Goal: Task Accomplishment & Management: Use online tool/utility

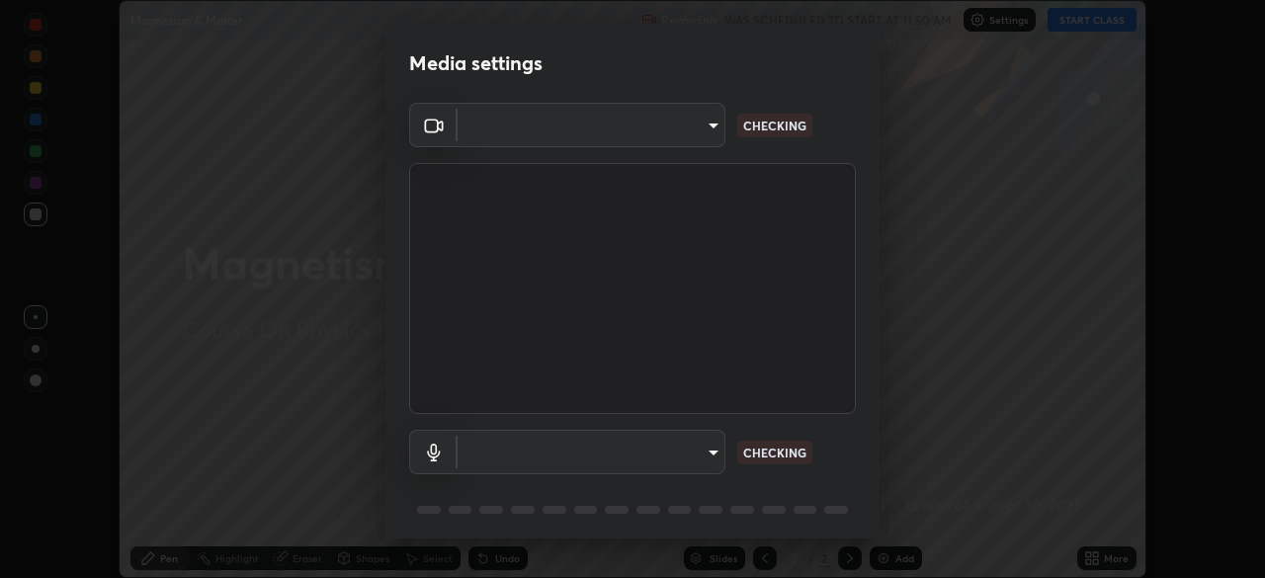
scroll to position [578, 1264]
type input "30251ce0796c2ee0dc5d2d3dd8c2e2a63244bb54eceb0ee1850135d5fd661110"
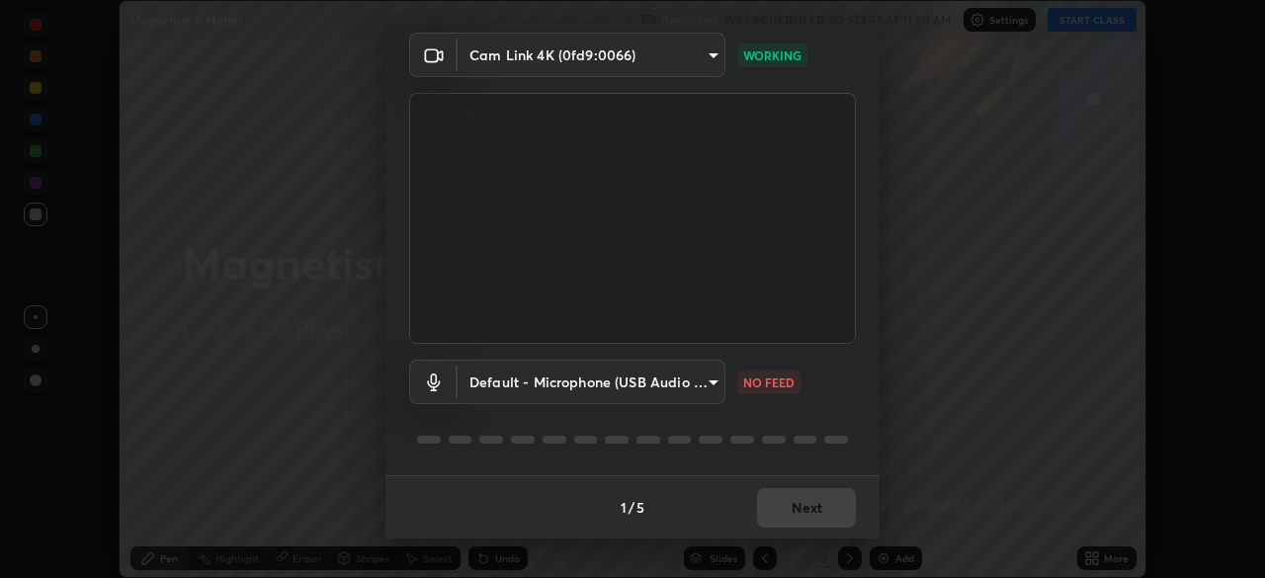
click at [702, 390] on body "Erase all Magnetism & Matter Recording WAS SCHEDULED TO START AT 11:50 AM Setti…" at bounding box center [632, 289] width 1265 height 578
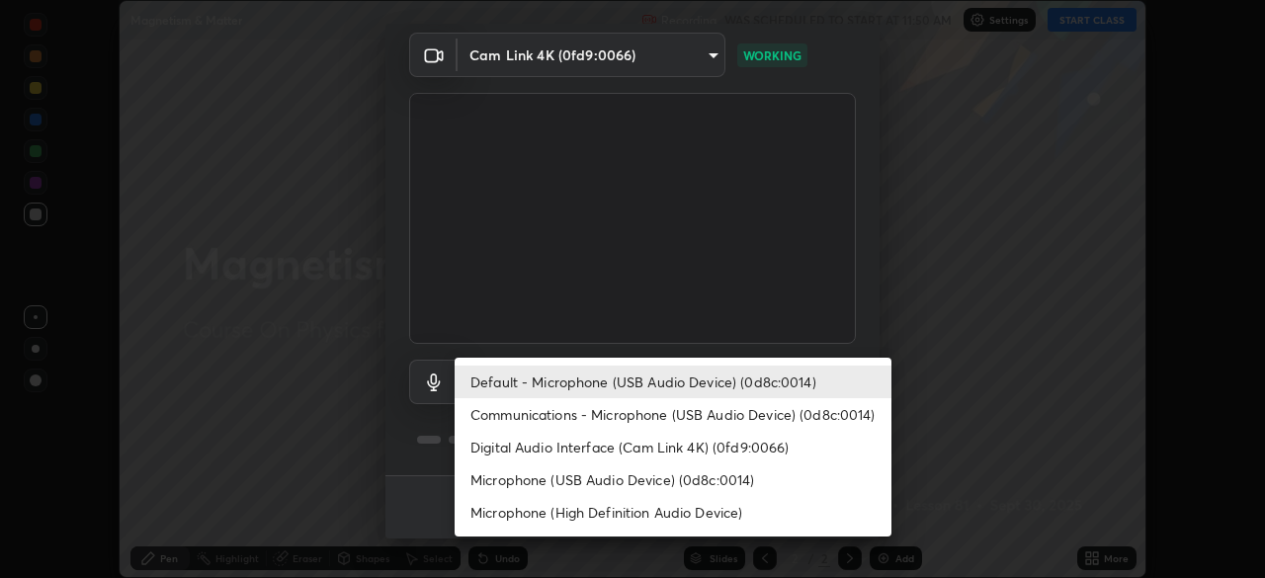
click at [710, 419] on li "Communications - Microphone (USB Audio Device) (0d8c:0014)" at bounding box center [672, 414] width 437 height 33
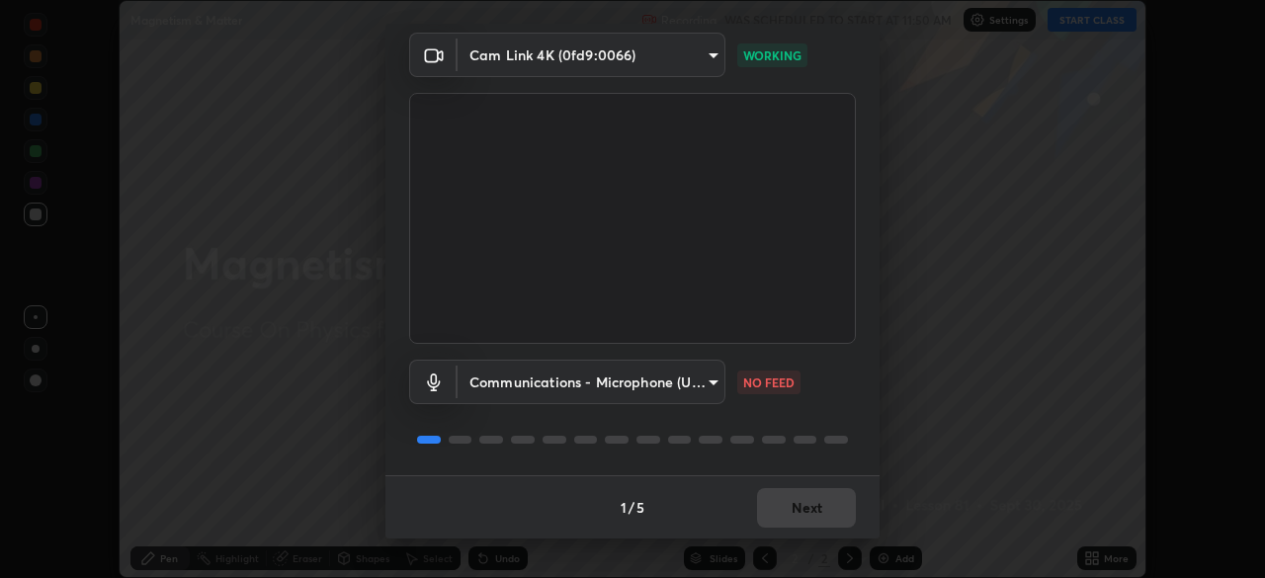
click at [654, 395] on body "Erase all Magnetism & Matter Recording WAS SCHEDULED TO START AT 11:50 AM Setti…" at bounding box center [632, 289] width 1265 height 578
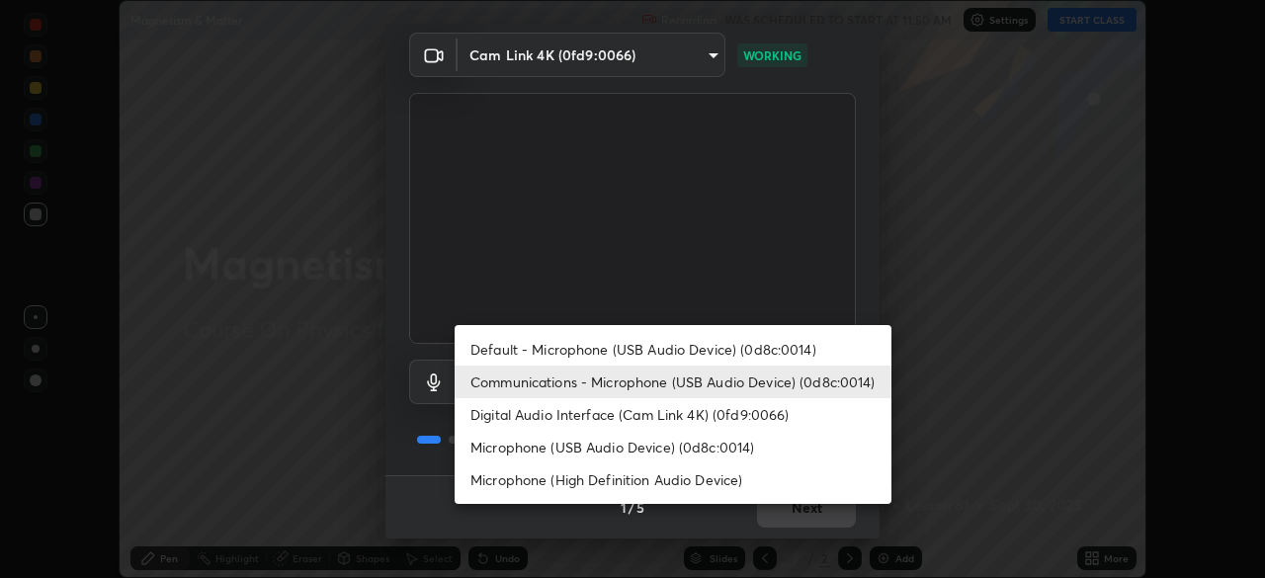
click at [665, 360] on li "Default - Microphone (USB Audio Device) (0d8c:0014)" at bounding box center [672, 349] width 437 height 33
type input "default"
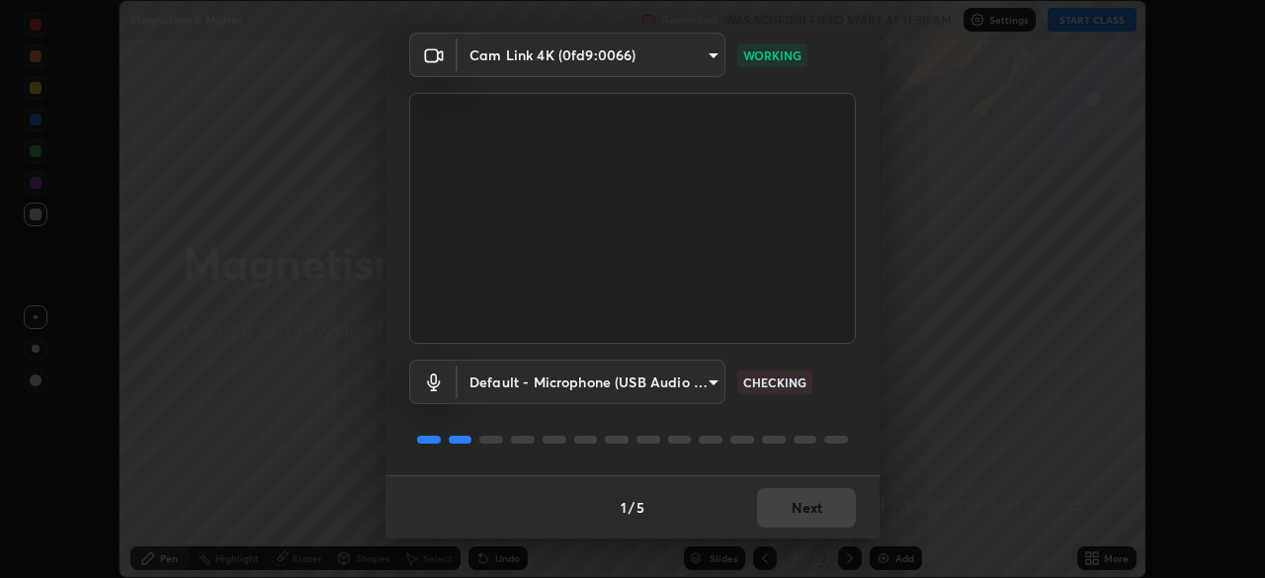
click at [820, 428] on div at bounding box center [632, 440] width 447 height 24
click at [821, 429] on div at bounding box center [632, 440] width 447 height 24
click at [828, 422] on div "Default - Microphone (USB Audio Device) (0d8c:0014) default CHECKING" at bounding box center [632, 409] width 447 height 131
click at [825, 426] on div "Default - Microphone (USB Audio Device) (0d8c:0014) default CHECKING" at bounding box center [632, 409] width 447 height 131
click at [832, 515] on button "Next" at bounding box center [806, 508] width 99 height 40
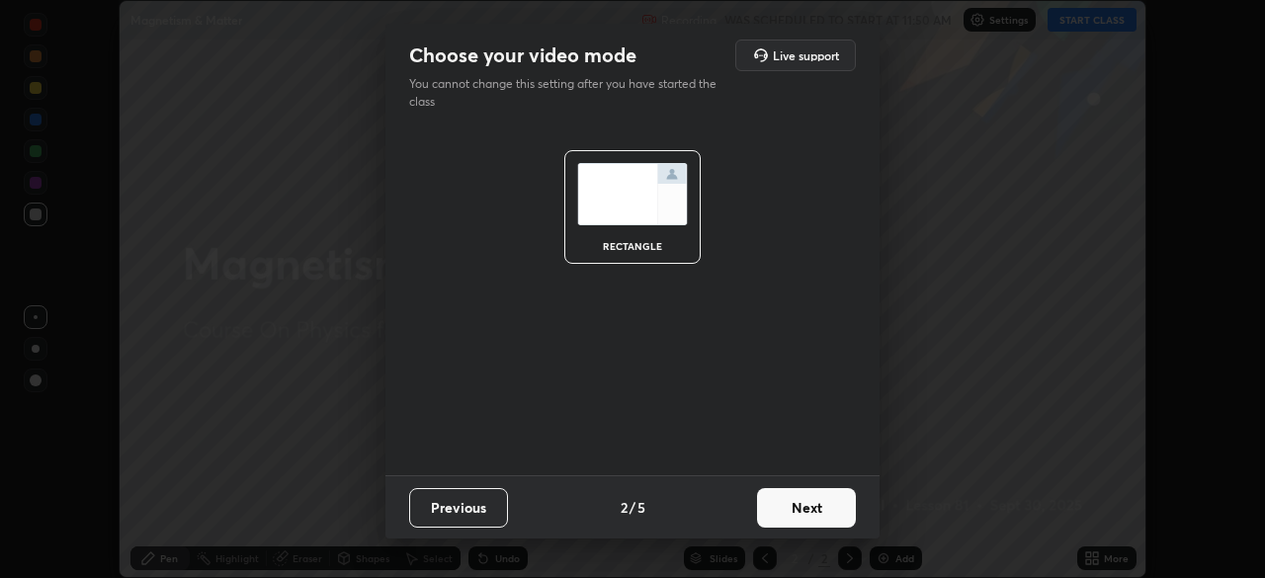
scroll to position [0, 0]
click at [832, 515] on button "Next" at bounding box center [806, 508] width 99 height 40
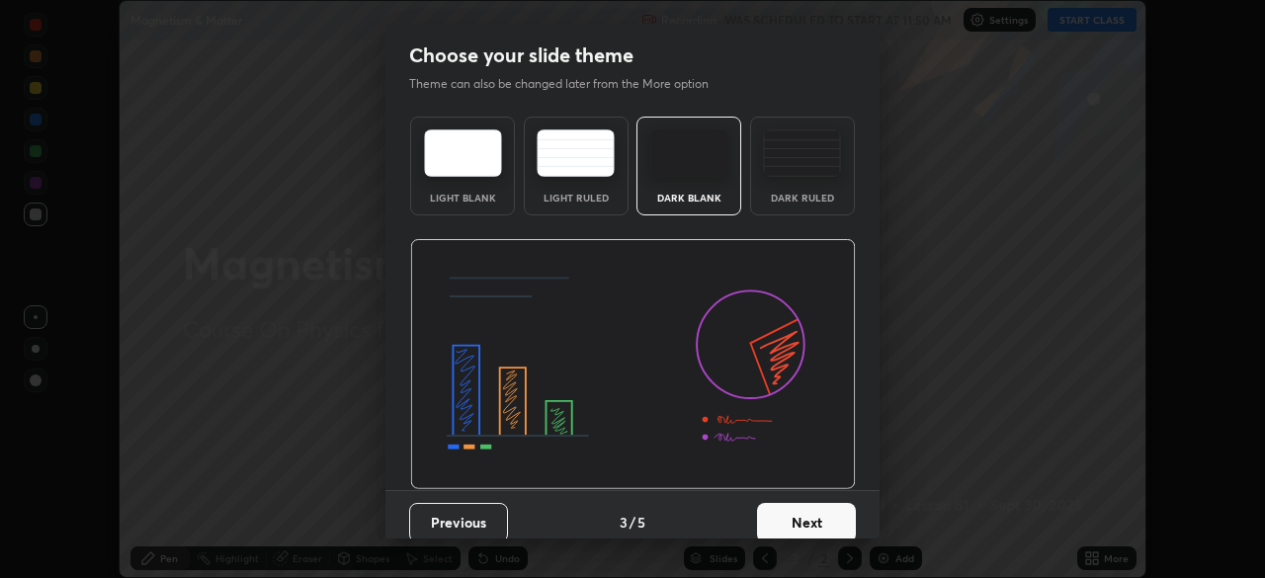
click at [832, 515] on button "Next" at bounding box center [806, 523] width 99 height 40
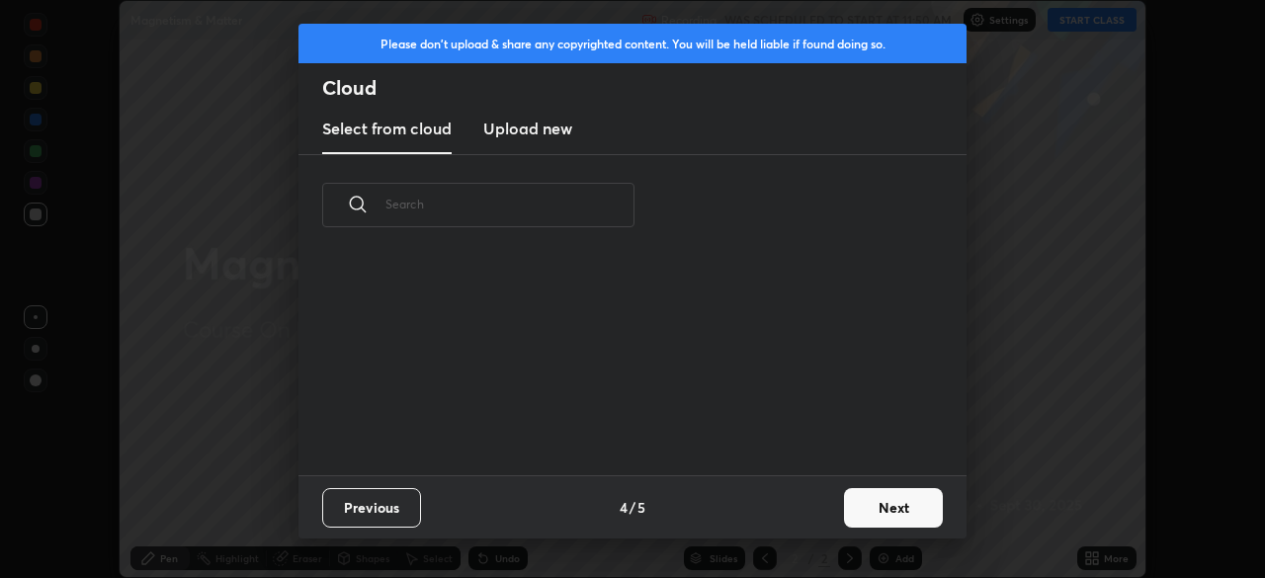
click at [847, 514] on button "Next" at bounding box center [893, 508] width 99 height 40
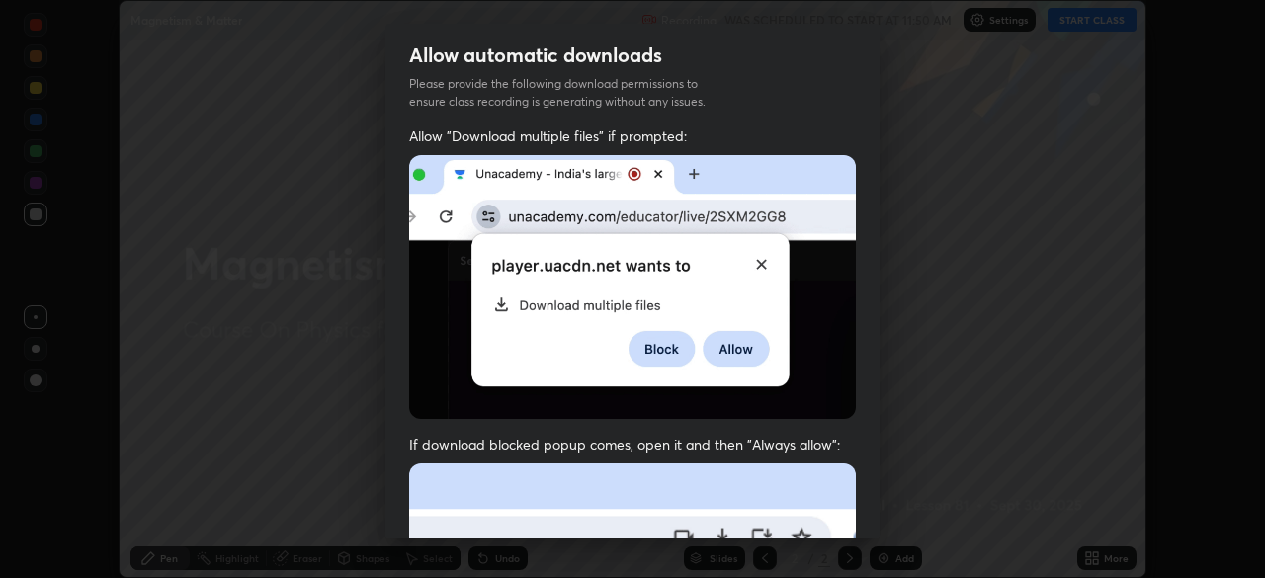
click at [841, 514] on div "Allow "Download multiple files" if prompted: If download blocked popup comes, o…" at bounding box center [632, 542] width 494 height 832
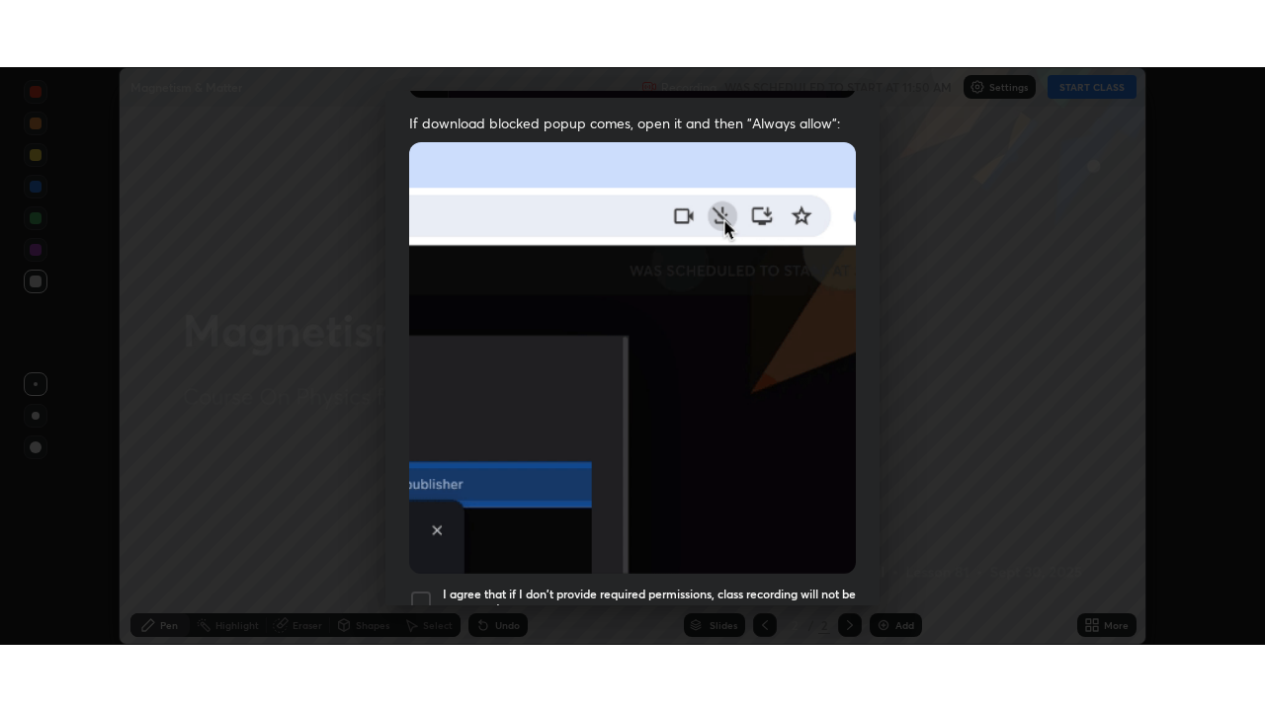
scroll to position [473, 0]
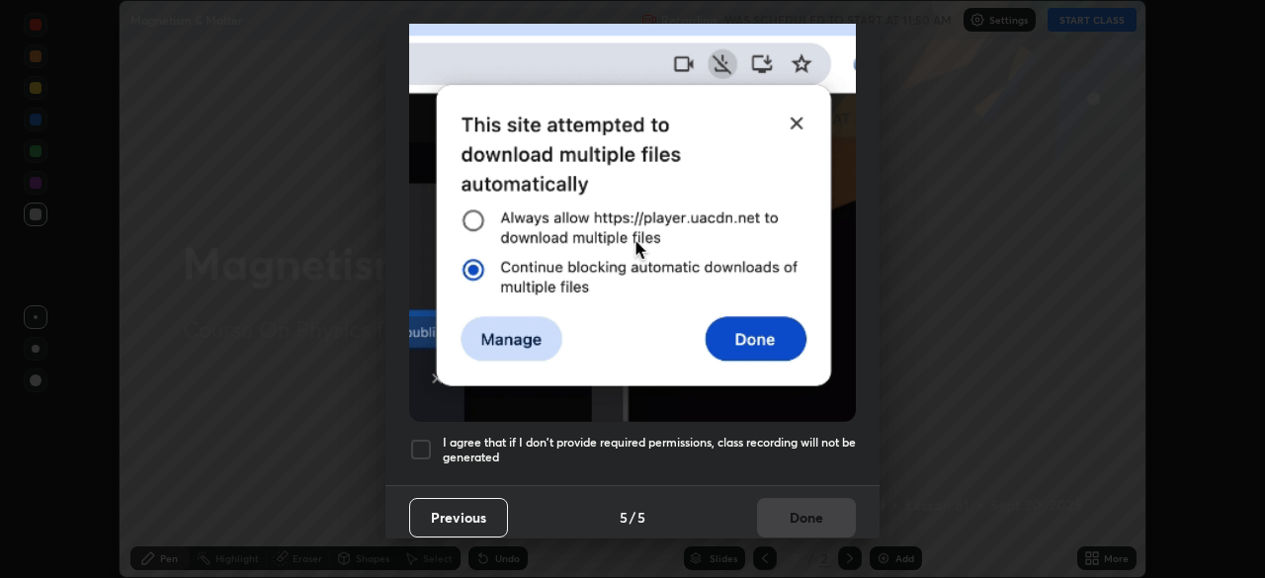
click at [799, 439] on h5 "I agree that if I don't provide required permissions, class recording will not …" at bounding box center [649, 450] width 413 height 31
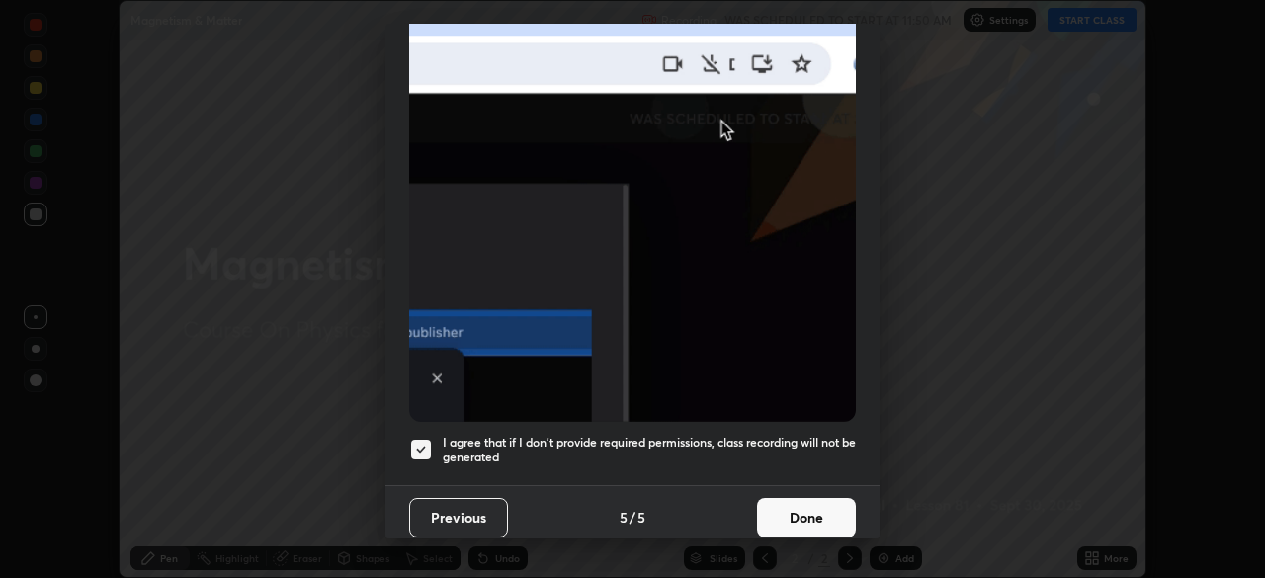
click at [799, 512] on button "Done" at bounding box center [806, 518] width 99 height 40
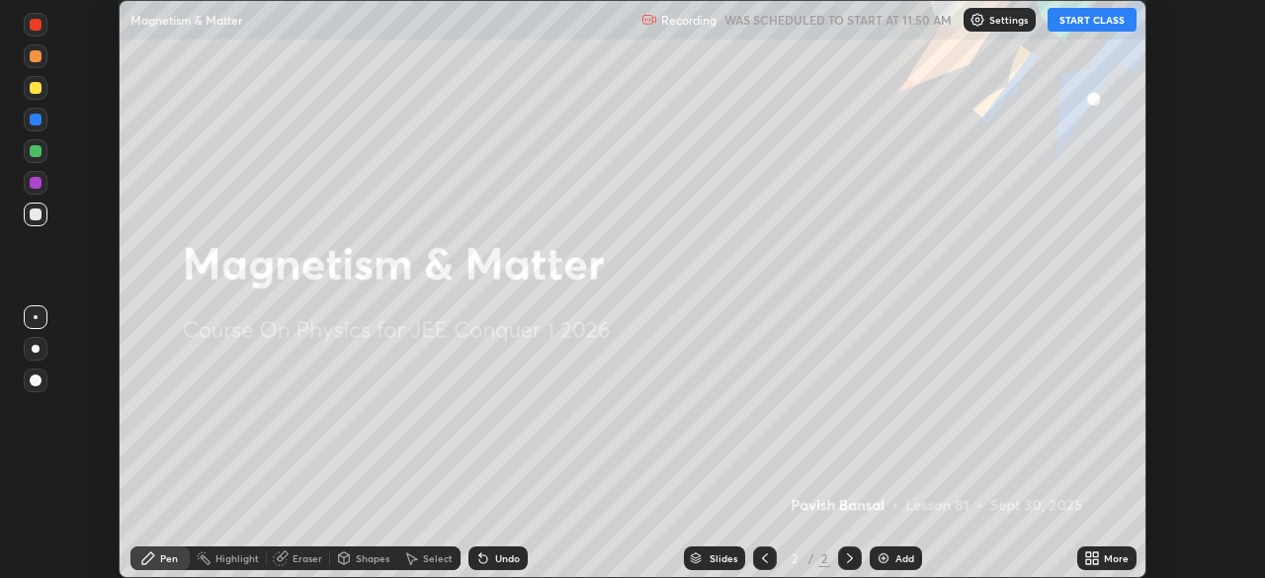
click at [1088, 554] on icon at bounding box center [1088, 554] width 5 height 5
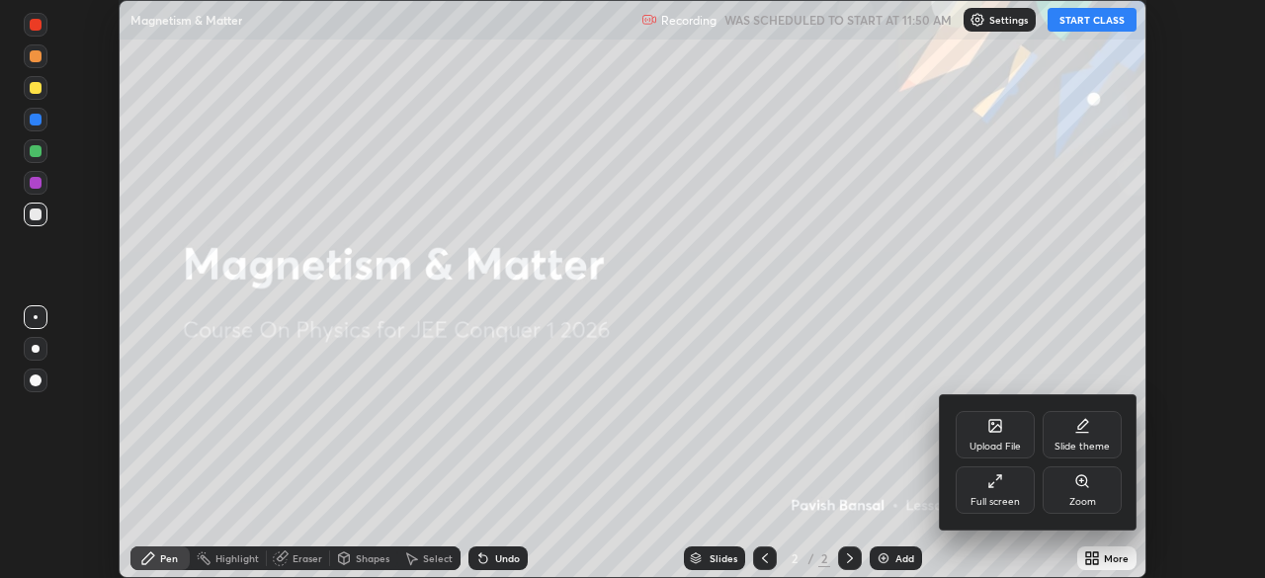
click at [982, 498] on div "Full screen" at bounding box center [994, 502] width 49 height 10
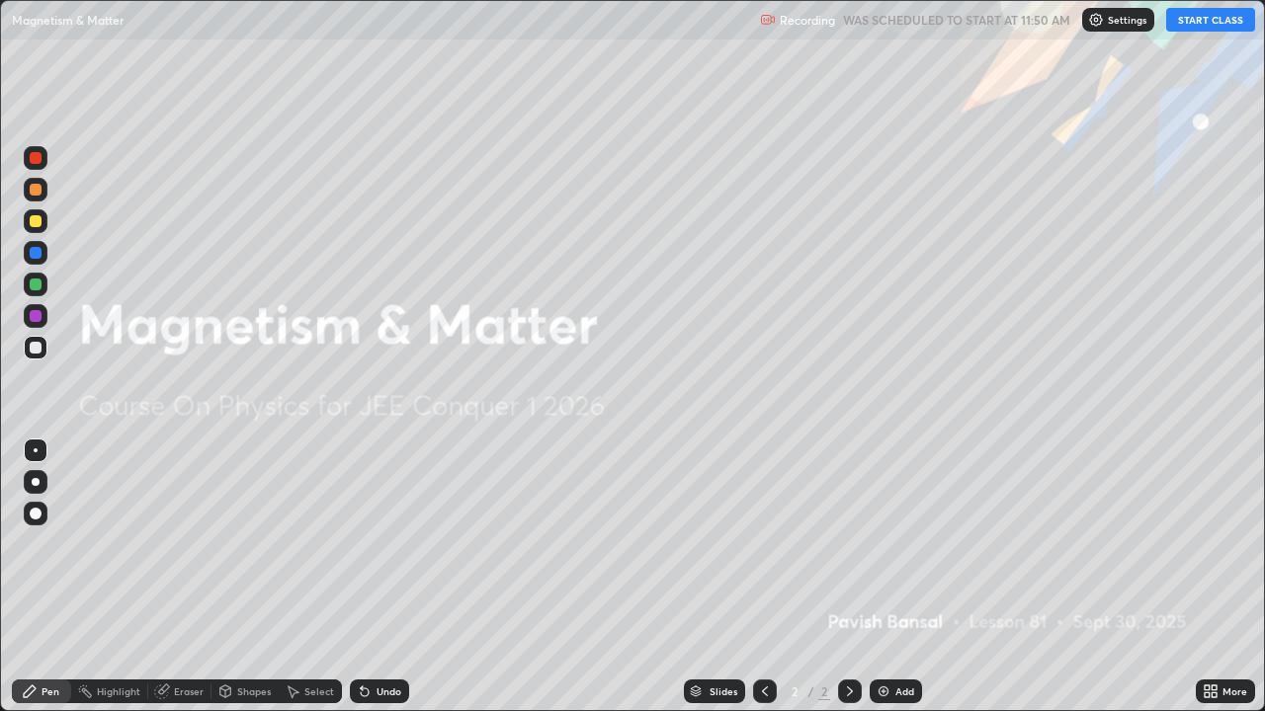
scroll to position [711, 1265]
click at [905, 577] on div "Add" at bounding box center [904, 692] width 19 height 10
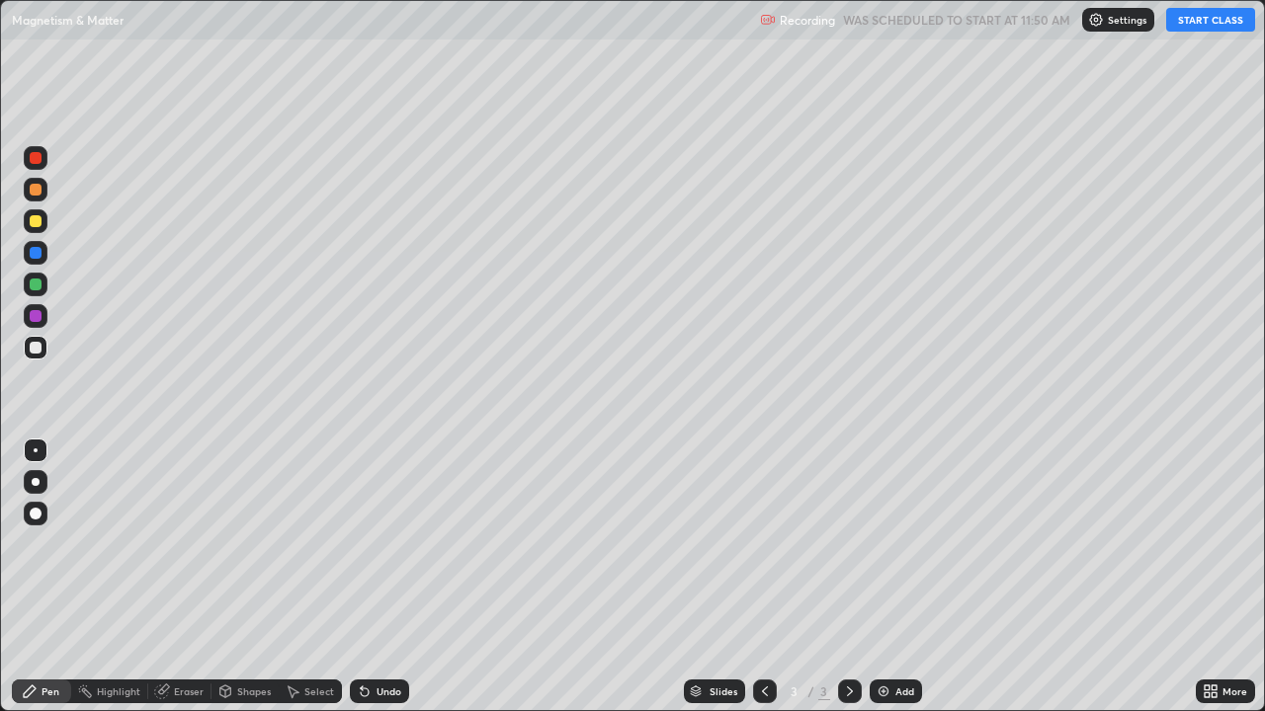
click at [36, 482] on div at bounding box center [36, 482] width 8 height 8
click at [1190, 16] on button "START CLASS" at bounding box center [1210, 20] width 89 height 24
click at [42, 232] on div at bounding box center [36, 221] width 24 height 24
click at [36, 345] on div at bounding box center [36, 348] width 12 height 12
click at [393, 577] on div "Undo" at bounding box center [379, 692] width 59 height 24
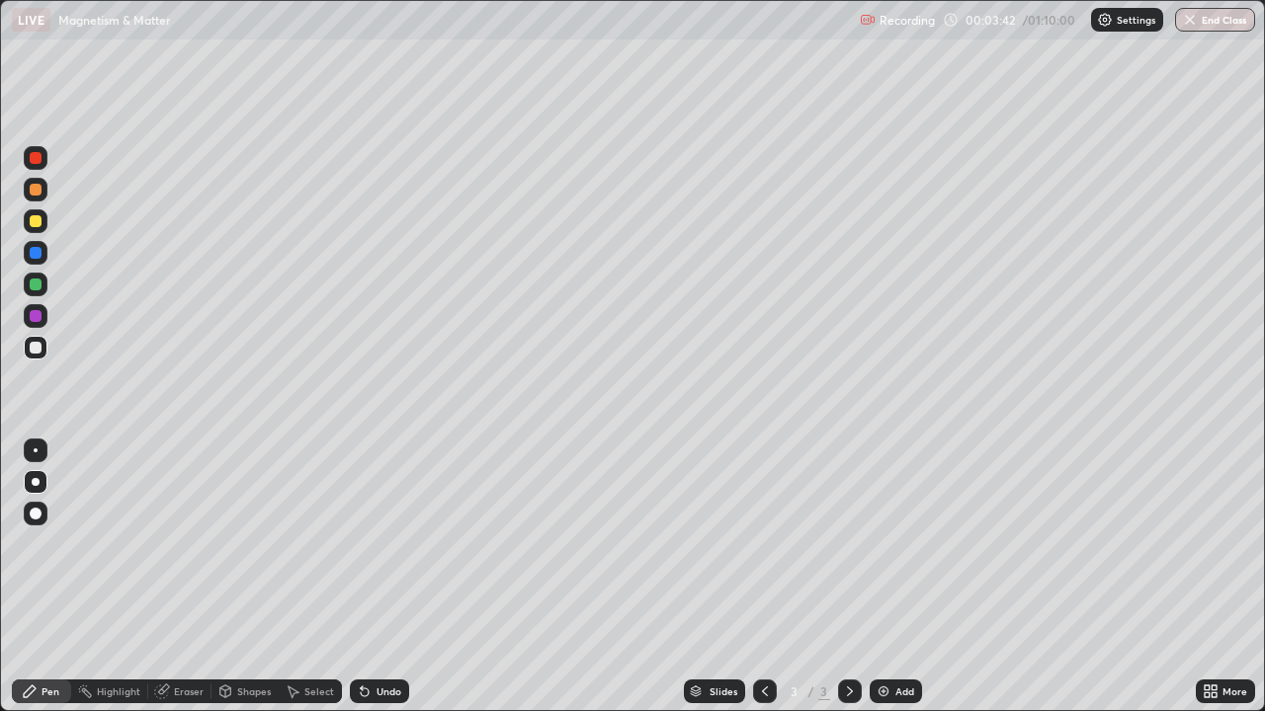
click at [389, 577] on div "Undo" at bounding box center [379, 692] width 59 height 24
click at [390, 577] on div "Undo" at bounding box center [379, 692] width 59 height 24
click at [395, 577] on div "Undo" at bounding box center [379, 692] width 59 height 24
click at [895, 577] on div "Add" at bounding box center [895, 692] width 52 height 24
click at [39, 353] on div at bounding box center [36, 348] width 12 height 12
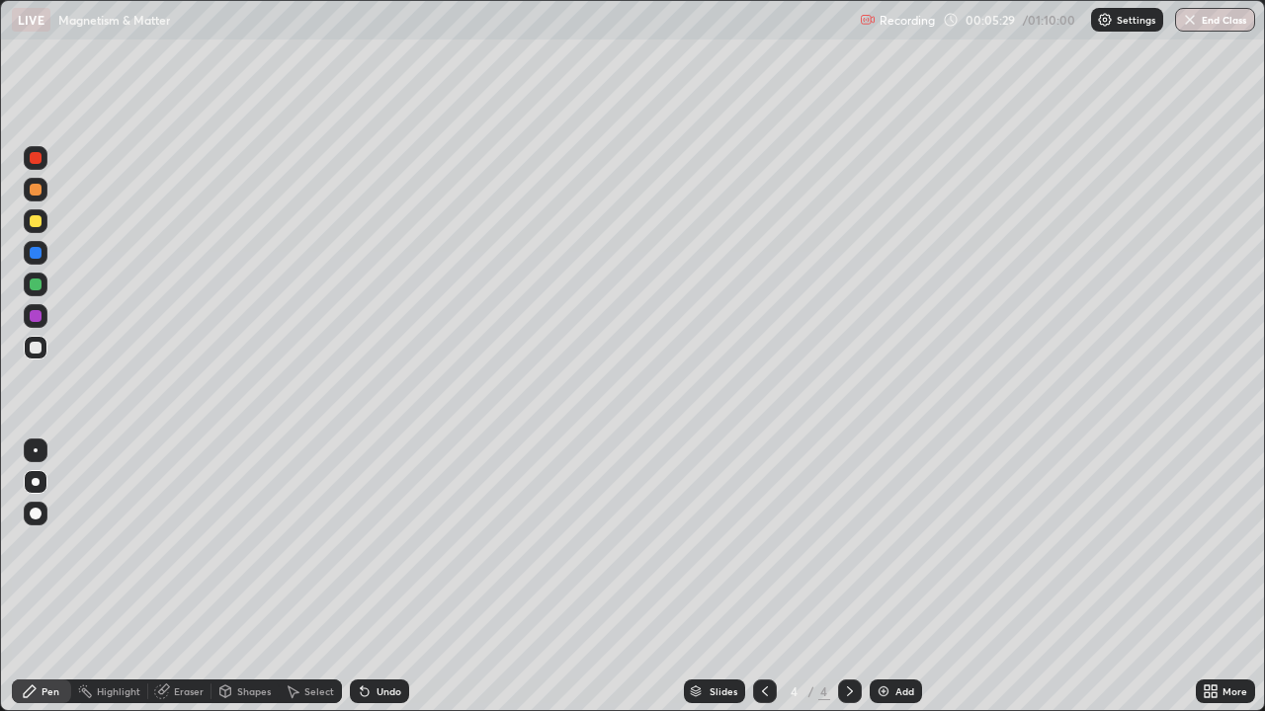
click at [35, 193] on div at bounding box center [36, 190] width 12 height 12
click at [895, 577] on div "Add" at bounding box center [904, 692] width 19 height 10
click at [39, 344] on div at bounding box center [36, 348] width 12 height 12
click at [36, 342] on div at bounding box center [36, 348] width 12 height 12
click at [388, 577] on div "Undo" at bounding box center [388, 692] width 25 height 10
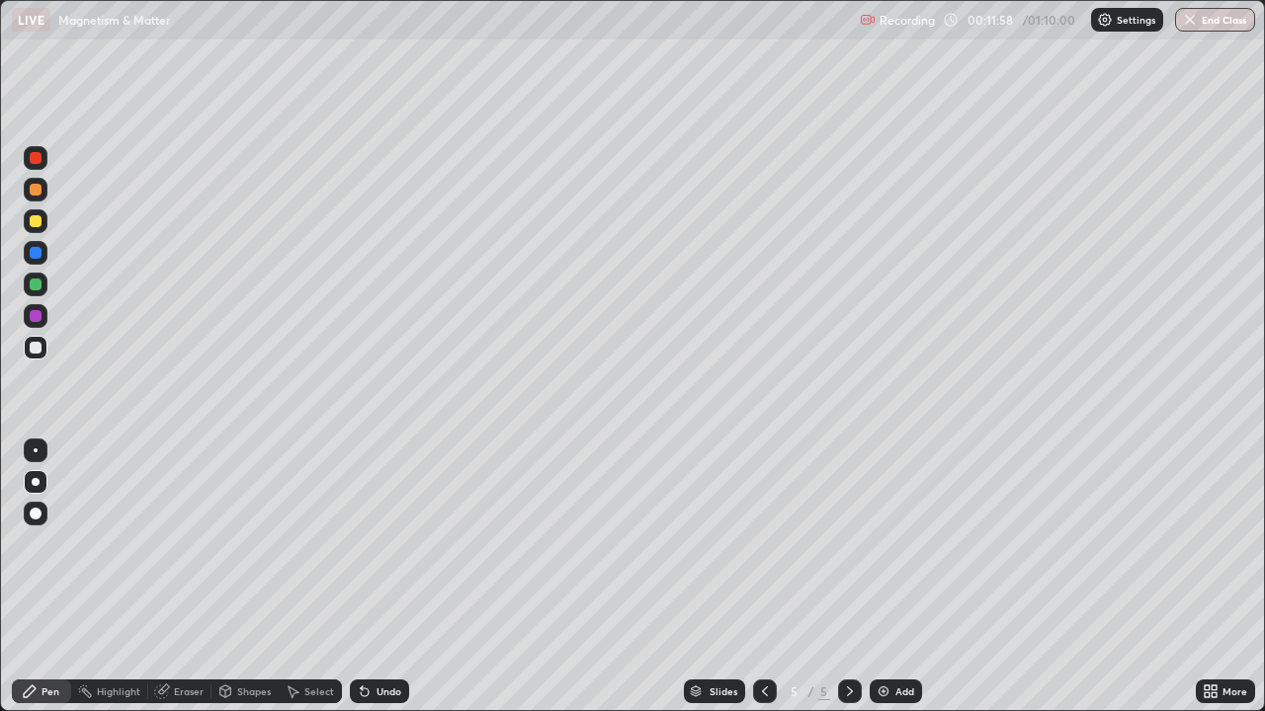
click at [384, 577] on div "Undo" at bounding box center [388, 692] width 25 height 10
click at [387, 577] on div "Undo" at bounding box center [388, 692] width 25 height 10
click at [391, 577] on div "Undo" at bounding box center [388, 692] width 25 height 10
click at [397, 577] on div "Undo" at bounding box center [388, 692] width 25 height 10
click at [885, 577] on img at bounding box center [883, 692] width 16 height 16
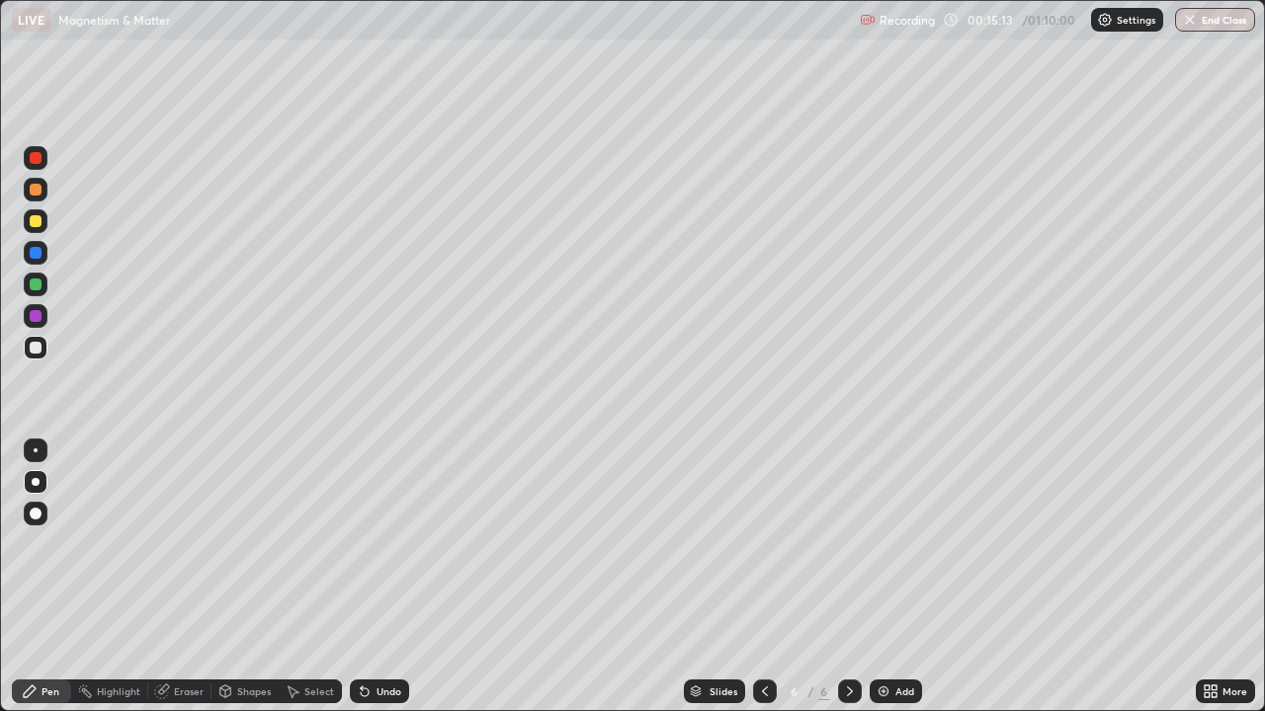
click at [371, 577] on div "Undo" at bounding box center [379, 692] width 59 height 24
click at [368, 577] on div "Undo" at bounding box center [379, 692] width 59 height 24
click at [36, 222] on div at bounding box center [36, 221] width 12 height 12
click at [39, 348] on div at bounding box center [36, 348] width 12 height 12
click at [361, 577] on icon at bounding box center [365, 693] width 8 height 8
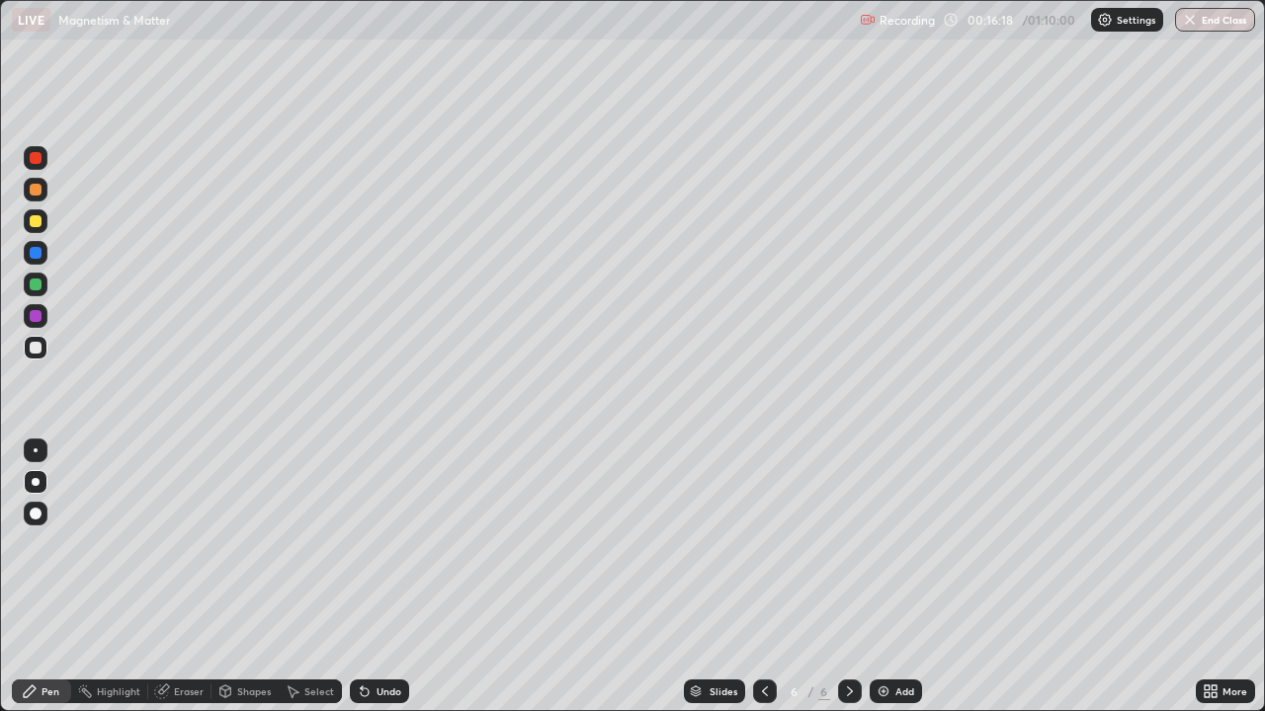
click at [361, 577] on icon at bounding box center [362, 688] width 2 height 2
click at [376, 577] on div "Undo" at bounding box center [388, 692] width 25 height 10
click at [888, 577] on img at bounding box center [883, 692] width 16 height 16
click at [36, 222] on div at bounding box center [36, 221] width 12 height 12
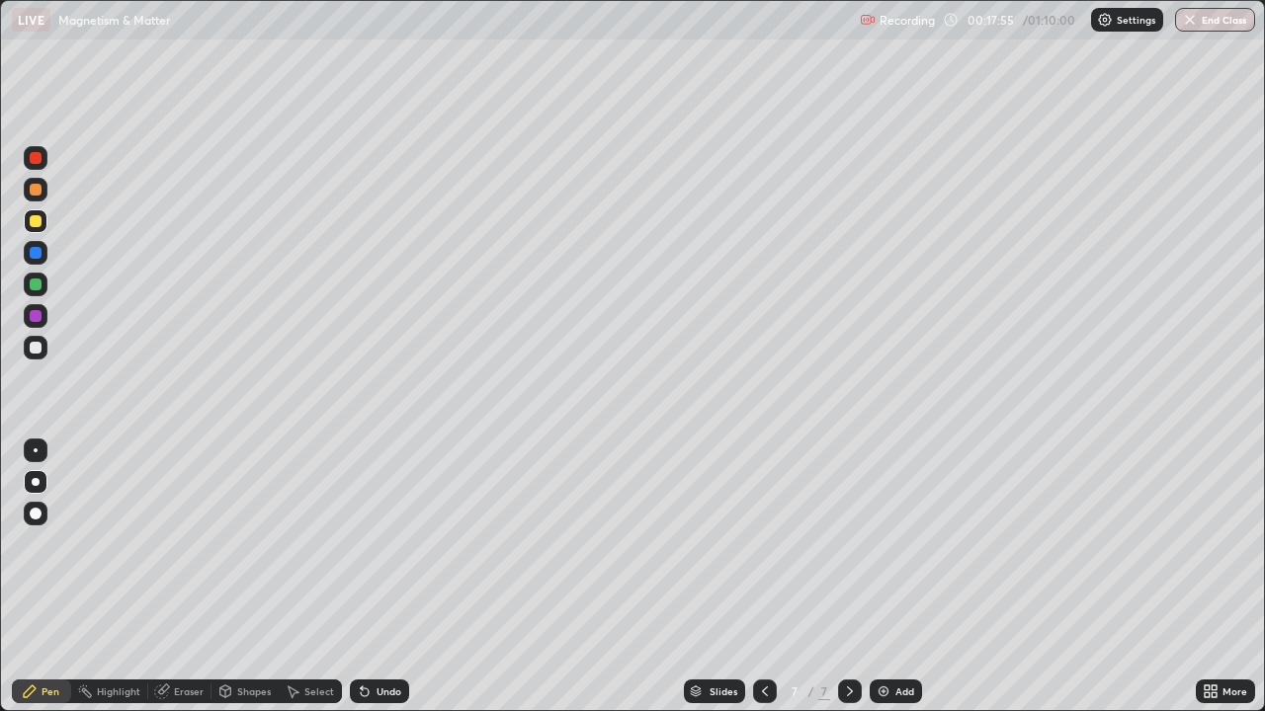
click at [37, 285] on div at bounding box center [36, 285] width 12 height 12
click at [36, 348] on div at bounding box center [36, 348] width 12 height 12
click at [35, 191] on div at bounding box center [36, 190] width 12 height 12
click at [37, 285] on div at bounding box center [36, 285] width 12 height 12
click at [38, 189] on div at bounding box center [36, 190] width 12 height 12
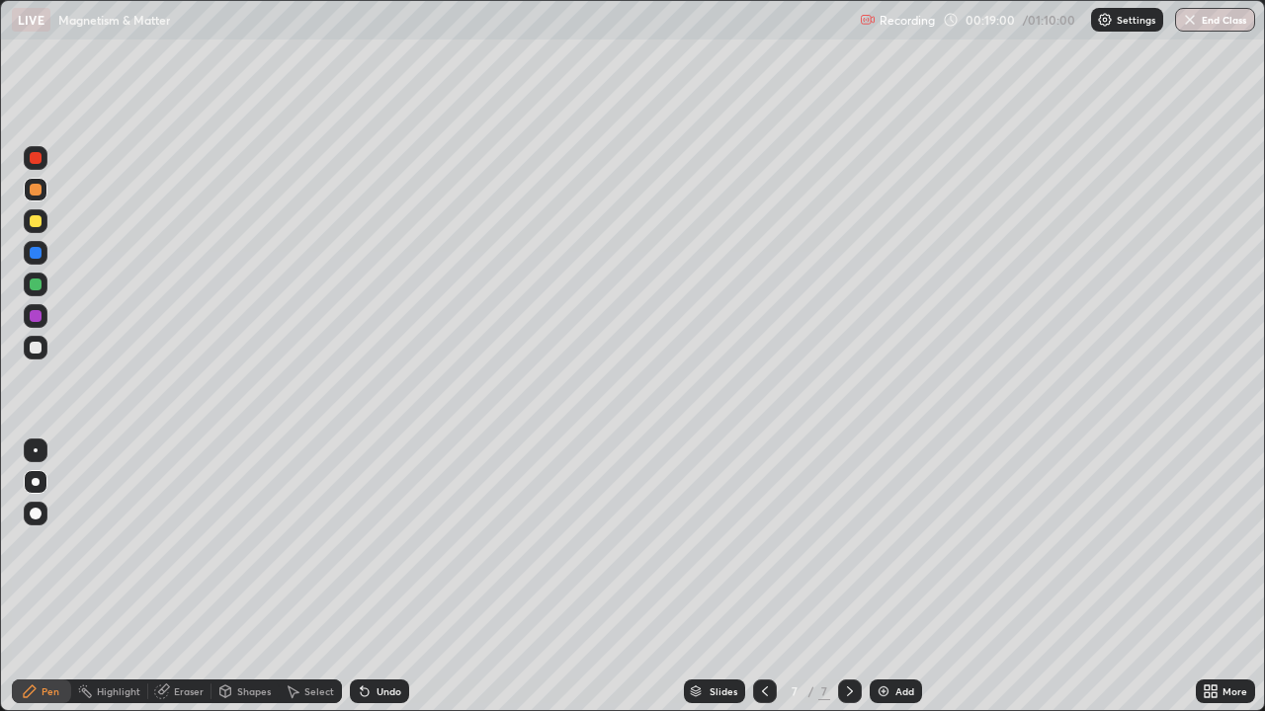
click at [38, 284] on div at bounding box center [36, 285] width 12 height 12
click at [36, 313] on div at bounding box center [36, 316] width 12 height 12
click at [36, 192] on div at bounding box center [36, 190] width 12 height 12
click at [100, 577] on div "Highlight" at bounding box center [118, 692] width 43 height 10
click at [54, 577] on div "Pen" at bounding box center [50, 692] width 18 height 10
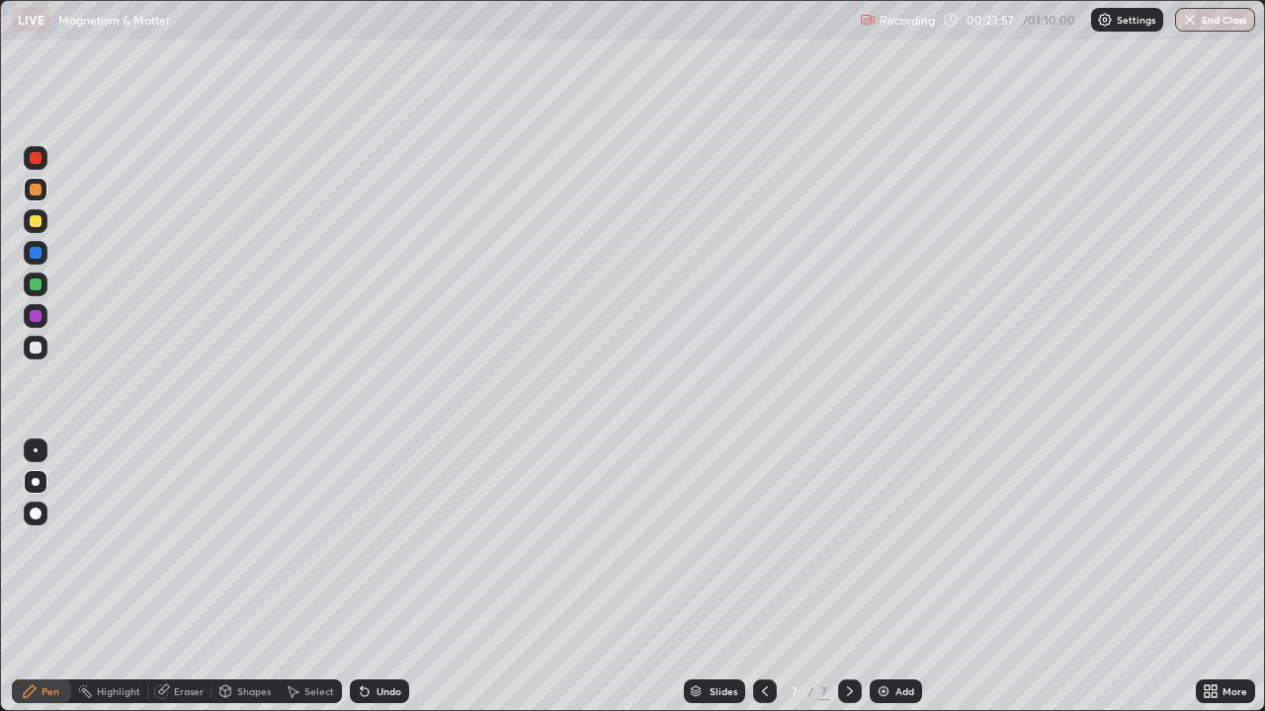
click at [264, 577] on div "Shapes" at bounding box center [244, 692] width 67 height 24
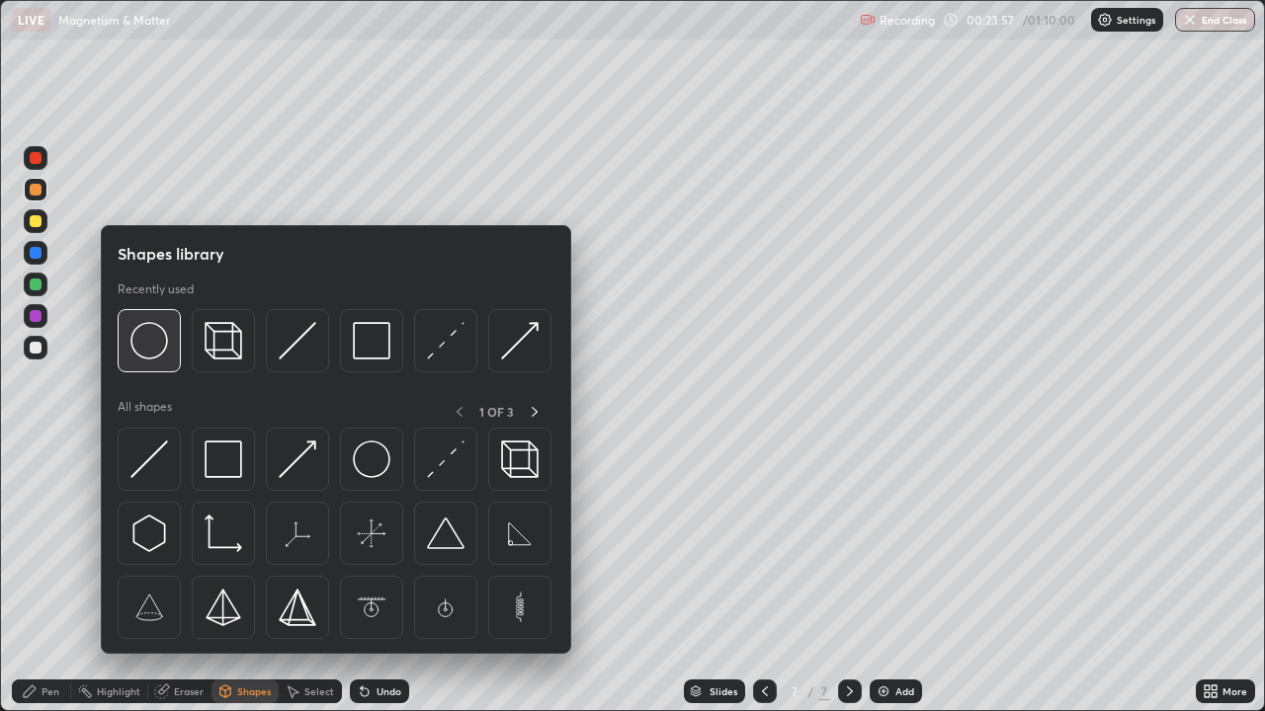
click at [164, 361] on div at bounding box center [149, 340] width 63 height 63
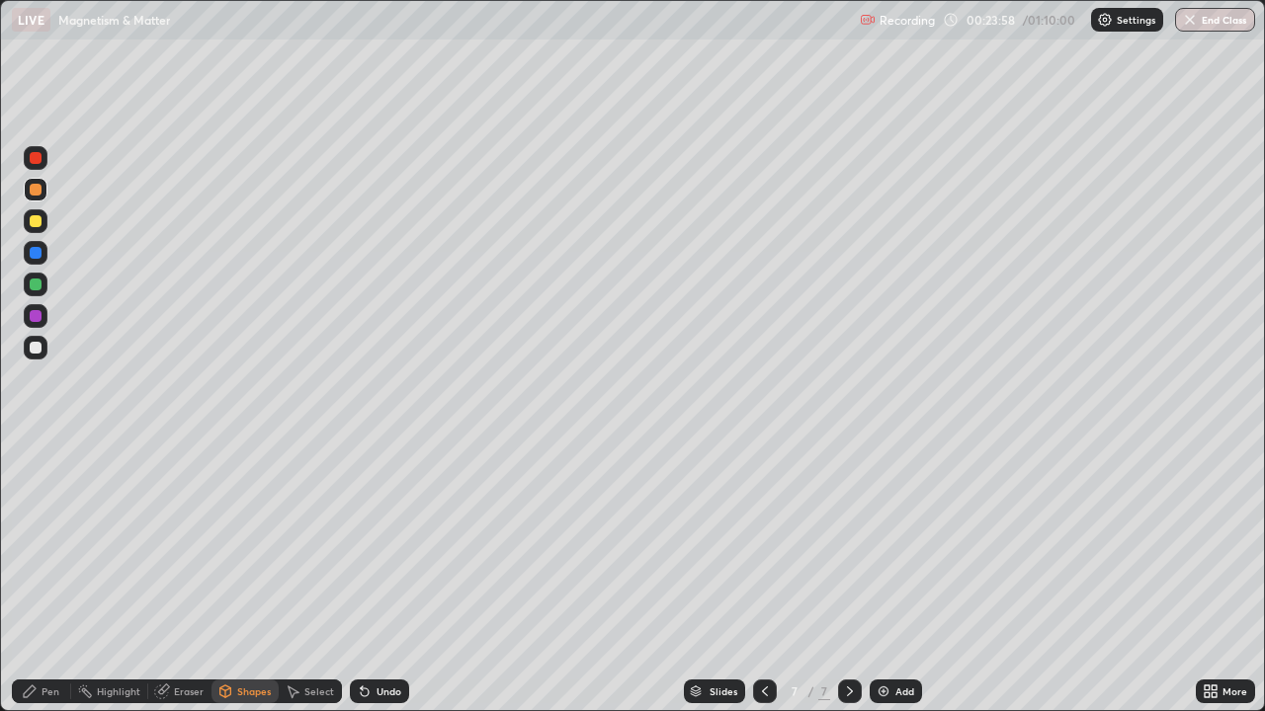
click at [39, 351] on div at bounding box center [36, 348] width 12 height 12
click at [50, 577] on div "Pen" at bounding box center [50, 692] width 18 height 10
click at [240, 577] on div "Shapes" at bounding box center [244, 692] width 67 height 24
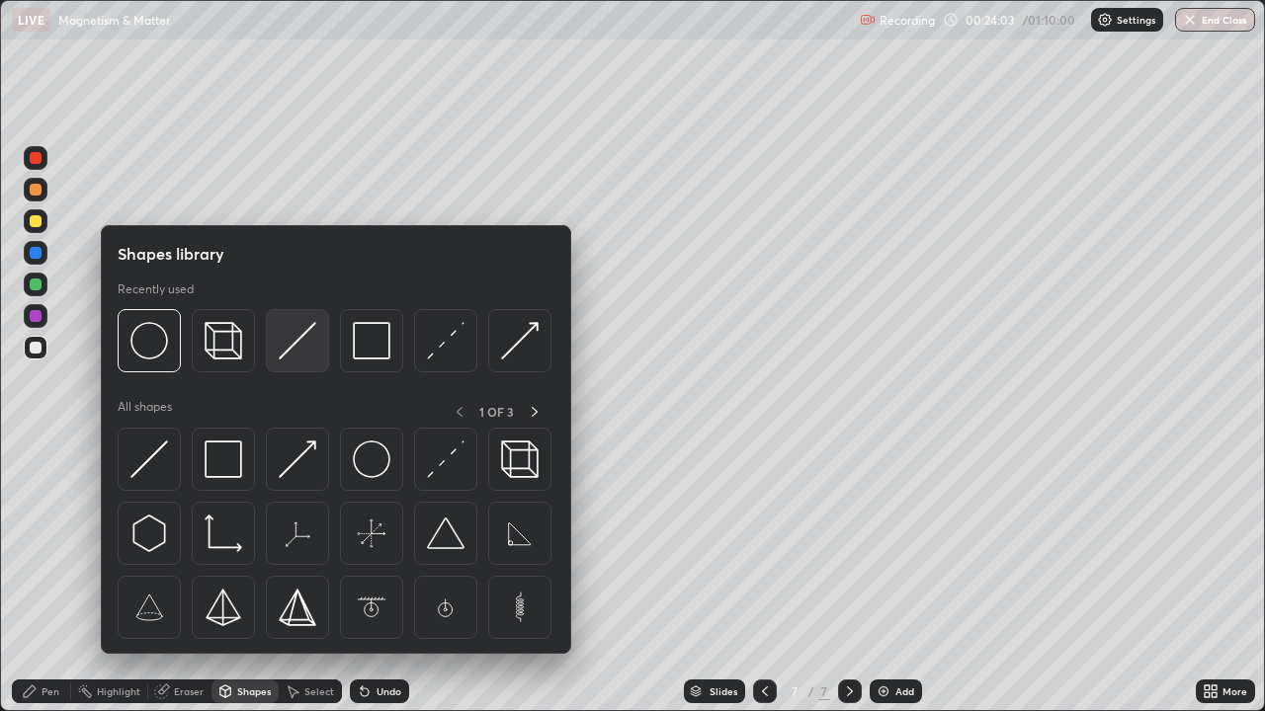
click at [291, 352] on img at bounding box center [298, 341] width 38 height 38
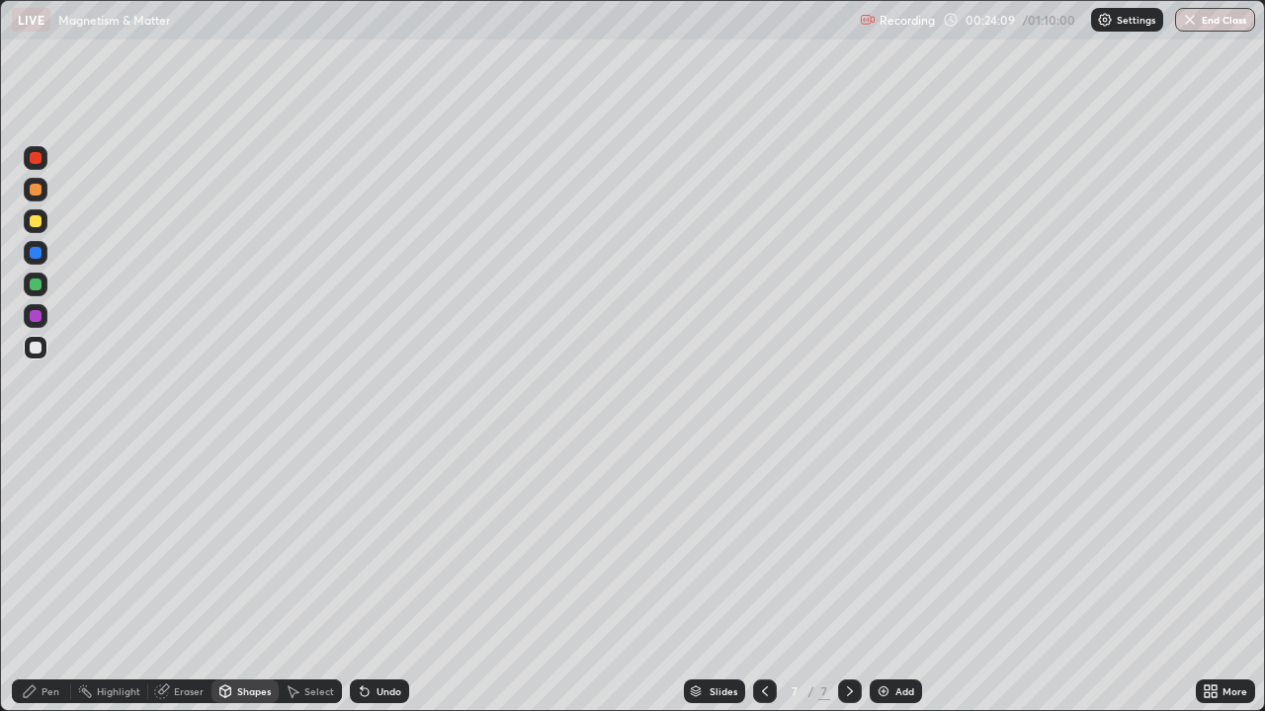
click at [53, 577] on div "Pen" at bounding box center [41, 692] width 59 height 24
click at [41, 325] on div at bounding box center [36, 316] width 24 height 24
click at [897, 577] on div "Add" at bounding box center [895, 692] width 52 height 24
click at [36, 351] on div at bounding box center [36, 348] width 12 height 12
click at [36, 222] on div at bounding box center [36, 221] width 12 height 12
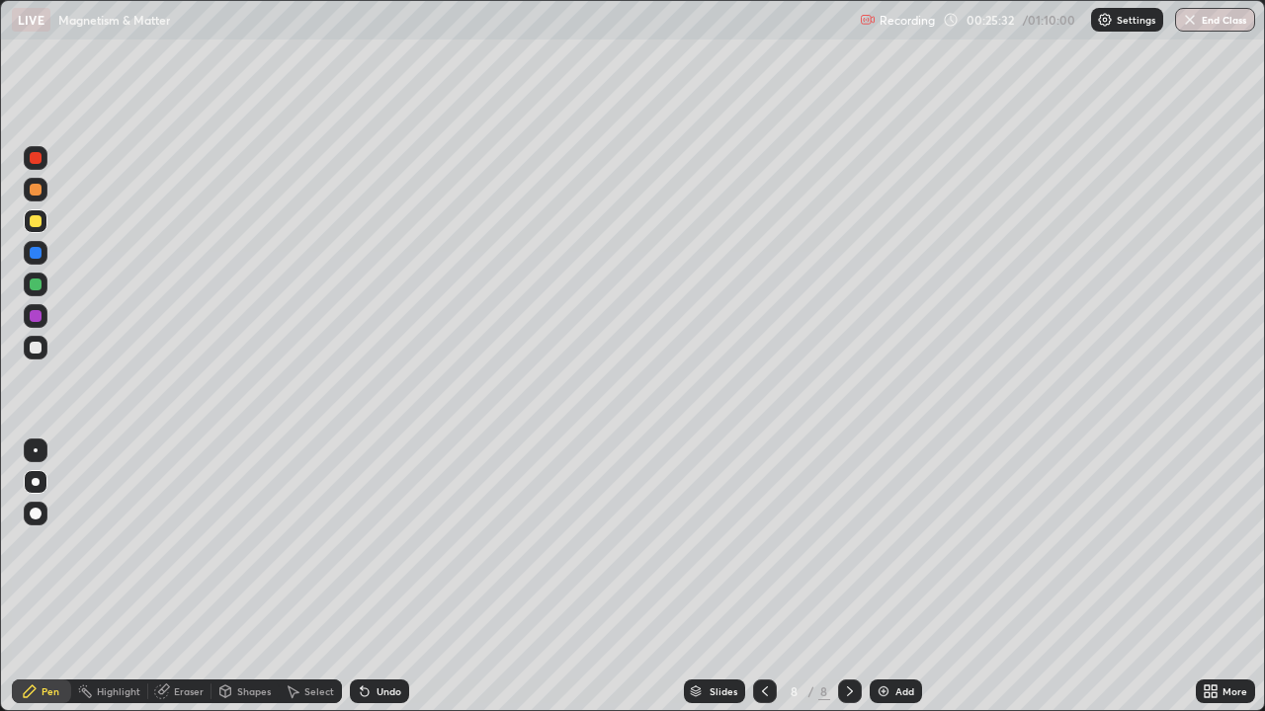
click at [35, 254] on div at bounding box center [36, 253] width 12 height 12
click at [761, 577] on icon at bounding box center [765, 692] width 16 height 16
click at [121, 577] on div "Highlight" at bounding box center [118, 692] width 43 height 10
click at [848, 577] on icon at bounding box center [850, 692] width 16 height 16
click at [35, 312] on div at bounding box center [36, 316] width 12 height 12
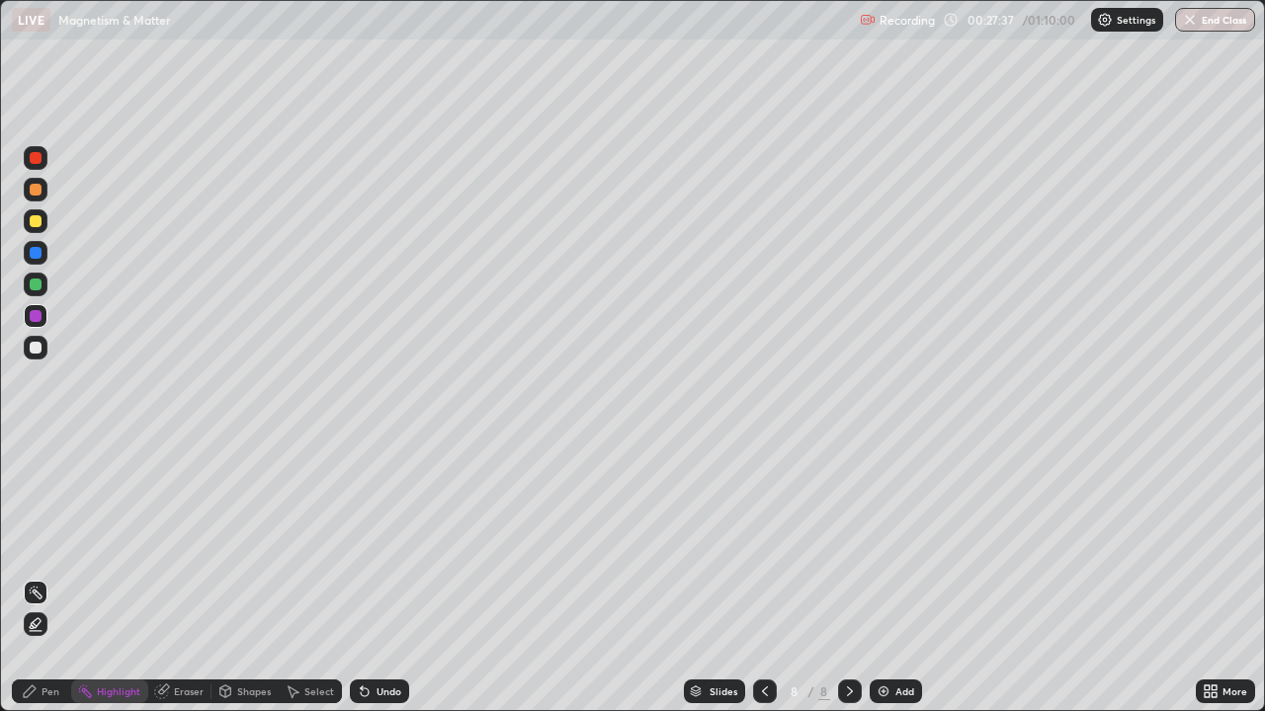
click at [55, 577] on div "Pen" at bounding box center [41, 692] width 59 height 24
click at [399, 577] on div "Undo" at bounding box center [379, 692] width 59 height 24
click at [36, 254] on div at bounding box center [36, 253] width 12 height 12
click at [362, 577] on icon at bounding box center [365, 693] width 8 height 8
click at [40, 281] on div at bounding box center [36, 285] width 12 height 12
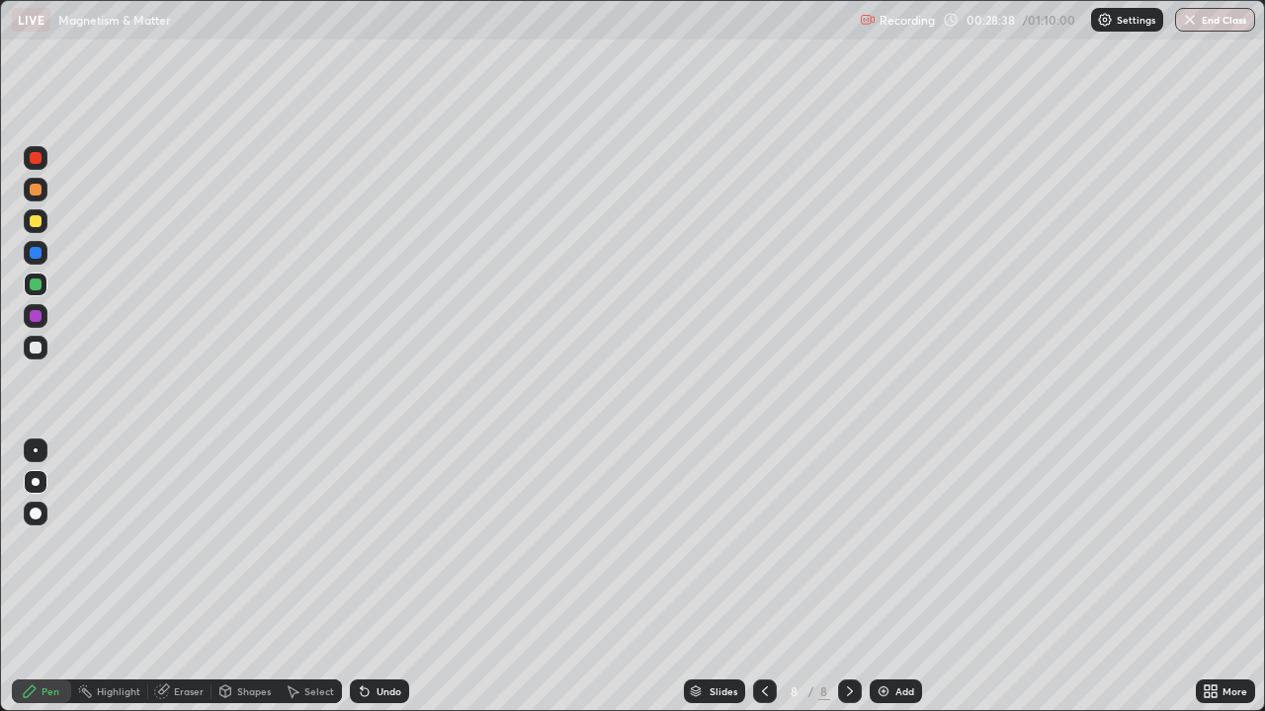
click at [393, 577] on div "Undo" at bounding box center [379, 692] width 59 height 24
click at [397, 577] on div "Undo" at bounding box center [379, 692] width 59 height 24
click at [400, 577] on div "Undo" at bounding box center [379, 692] width 59 height 24
click at [390, 577] on div "Undo" at bounding box center [379, 692] width 59 height 24
click at [764, 577] on icon at bounding box center [765, 692] width 16 height 16
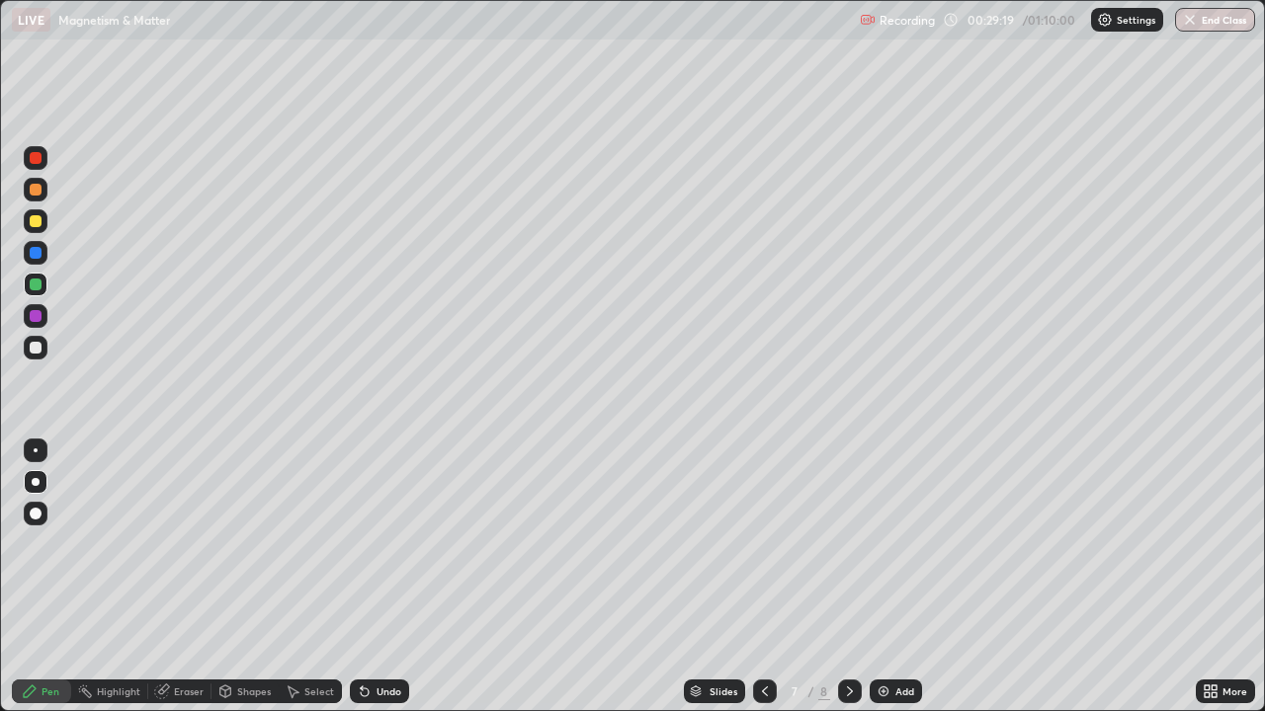
click at [159, 577] on icon at bounding box center [161, 692] width 13 height 13
click at [130, 577] on div "Highlight" at bounding box center [118, 692] width 43 height 10
click at [54, 577] on div "Pen" at bounding box center [50, 692] width 18 height 10
click at [254, 577] on div "Shapes" at bounding box center [254, 692] width 34 height 10
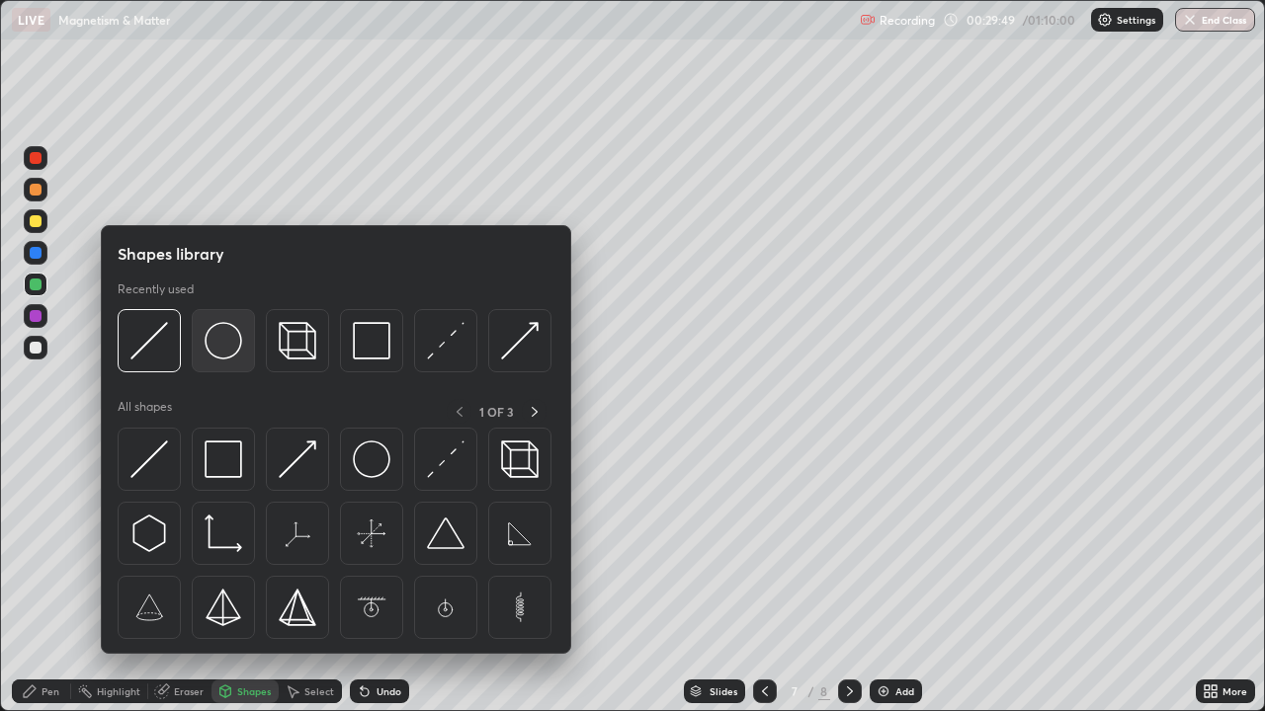
click at [226, 347] on img at bounding box center [224, 341] width 38 height 38
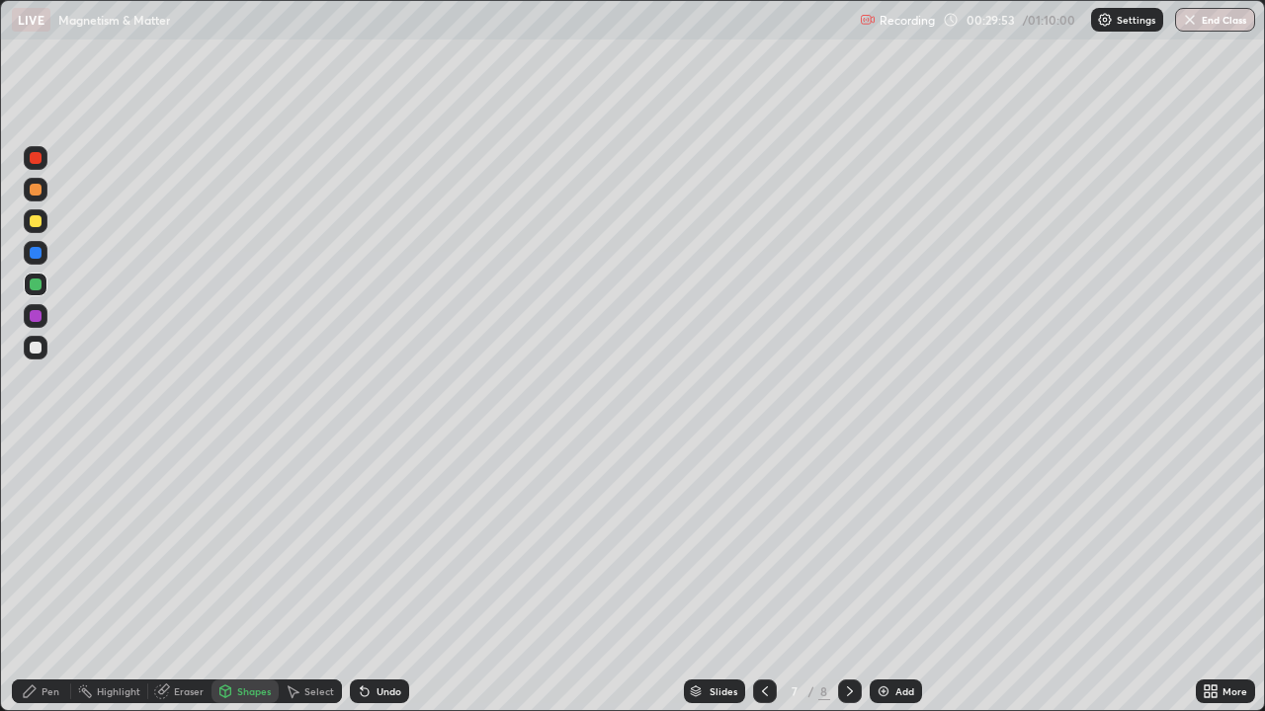
click at [123, 577] on div "Highlight" at bounding box center [118, 692] width 43 height 10
click at [180, 577] on div "Eraser" at bounding box center [189, 692] width 30 height 10
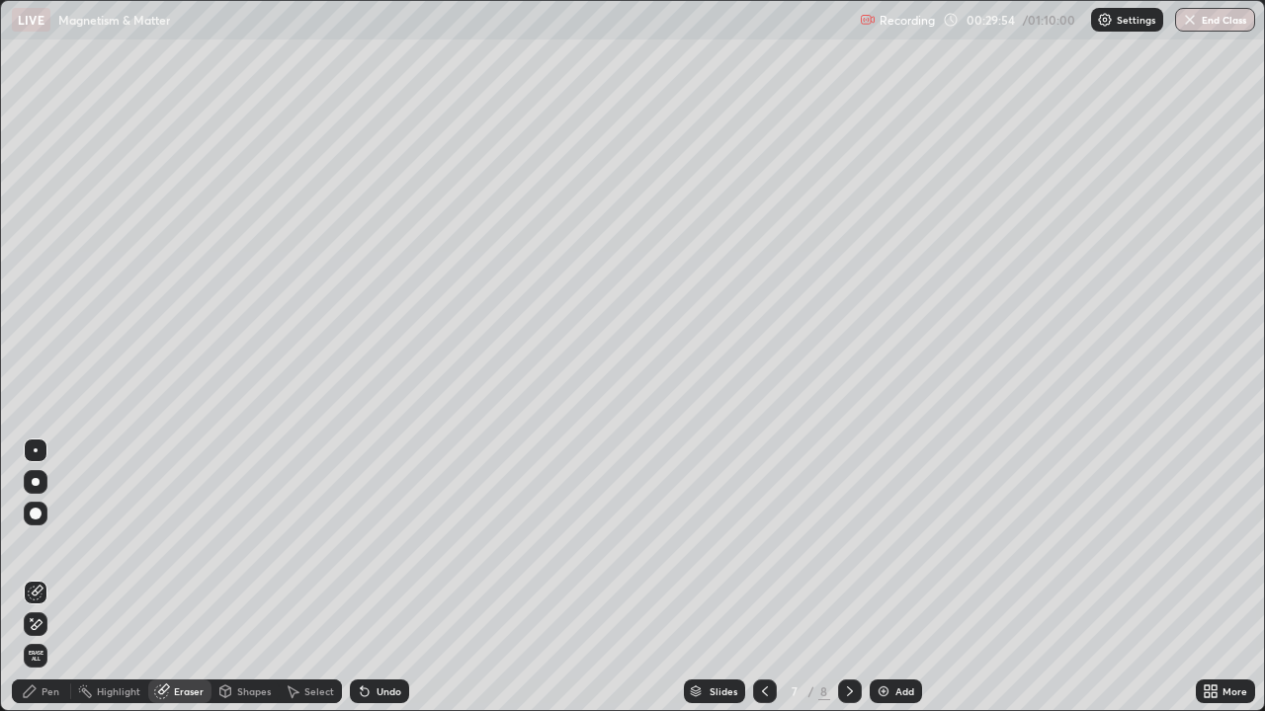
click at [253, 577] on div "Shapes" at bounding box center [254, 692] width 34 height 10
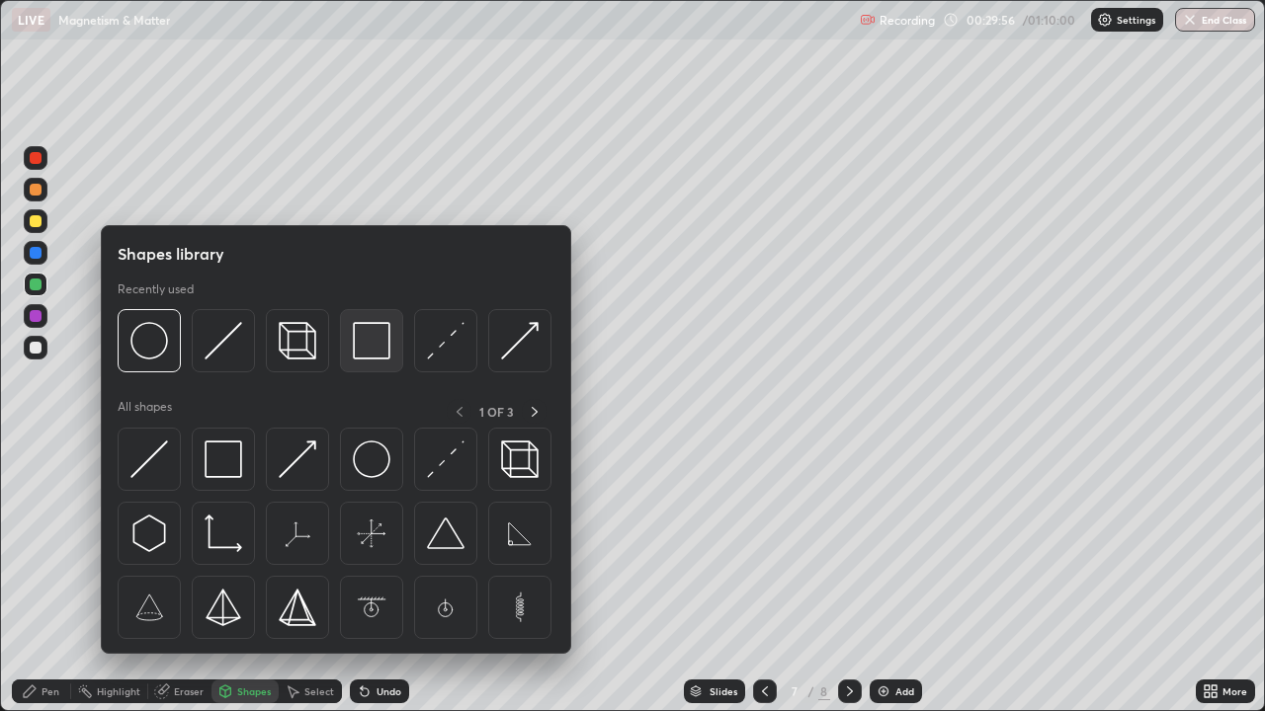
click at [384, 344] on img at bounding box center [372, 341] width 38 height 38
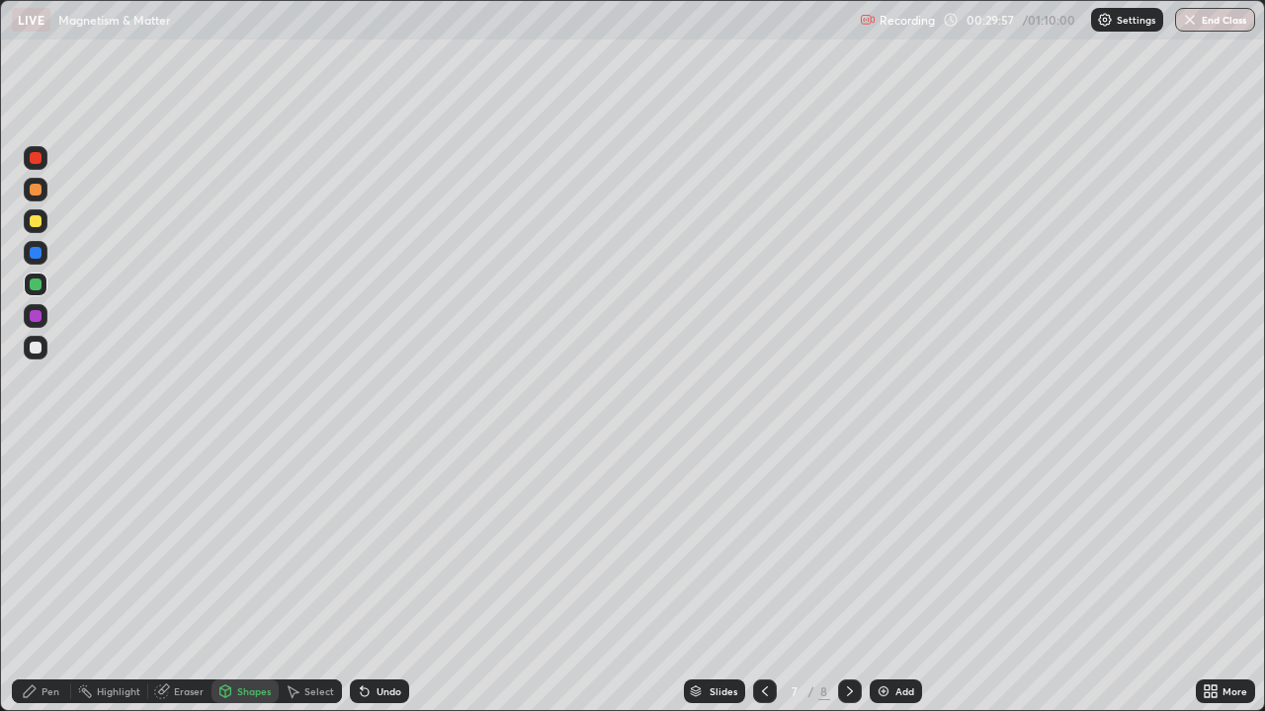
click at [34, 348] on div at bounding box center [36, 348] width 12 height 12
click at [55, 577] on div "Pen" at bounding box center [50, 692] width 18 height 10
click at [36, 217] on div at bounding box center [36, 221] width 12 height 12
click at [100, 577] on div "Highlight" at bounding box center [118, 692] width 43 height 10
click at [37, 348] on div at bounding box center [36, 348] width 12 height 12
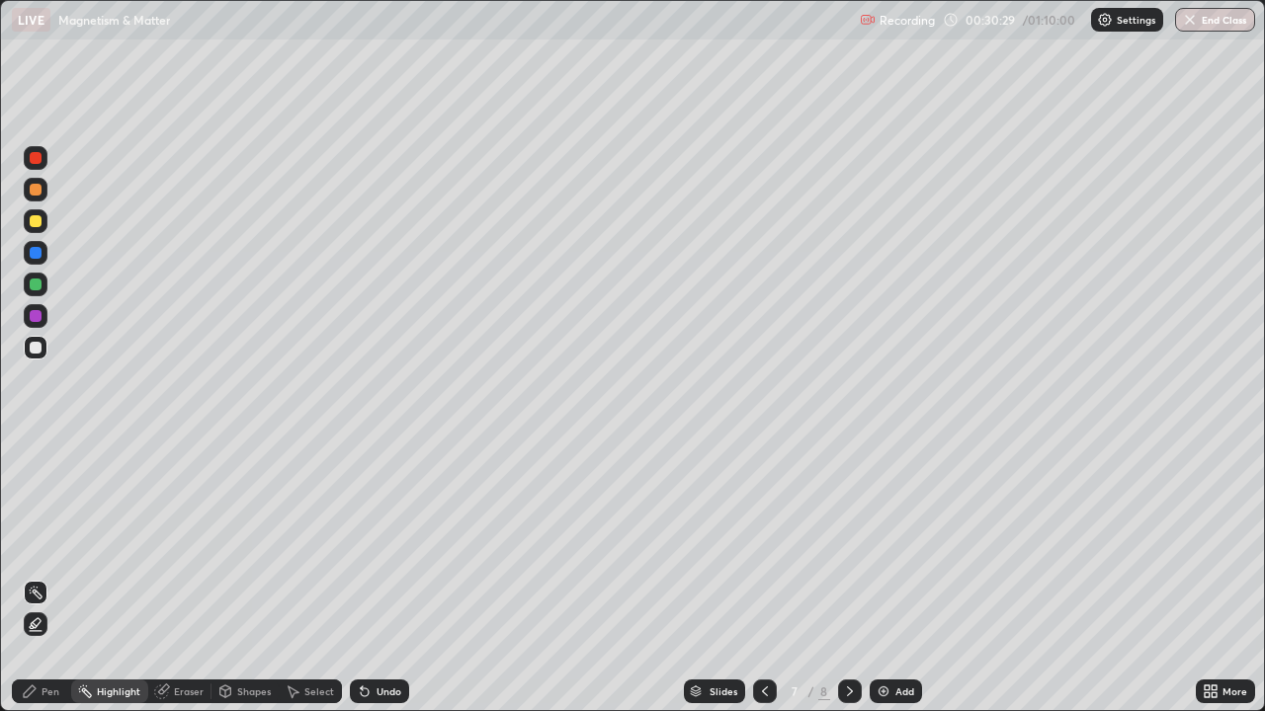
click at [33, 316] on div at bounding box center [36, 316] width 12 height 12
click at [48, 577] on div "Pen" at bounding box center [50, 692] width 18 height 10
click at [397, 577] on div "Undo" at bounding box center [388, 692] width 25 height 10
click at [848, 577] on div at bounding box center [850, 692] width 24 height 40
click at [883, 577] on img at bounding box center [883, 692] width 16 height 16
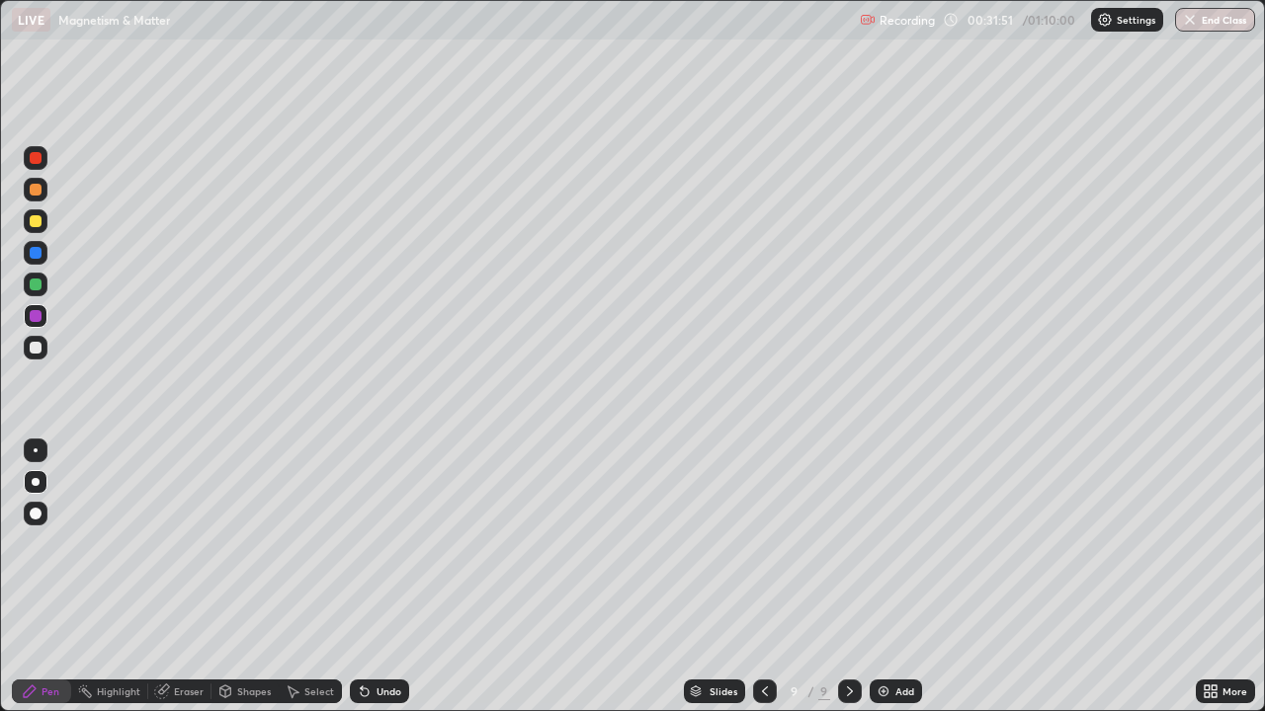
click at [253, 577] on div "Shapes" at bounding box center [254, 692] width 34 height 10
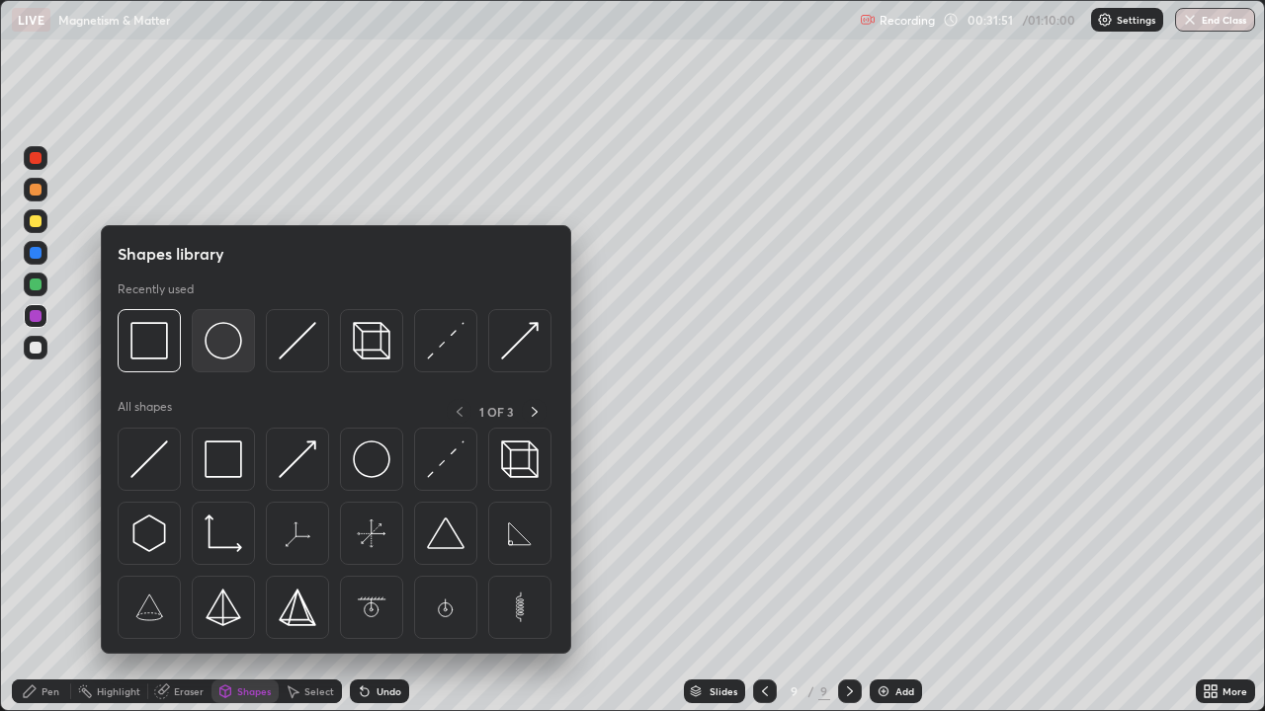
click at [226, 354] on img at bounding box center [224, 341] width 38 height 38
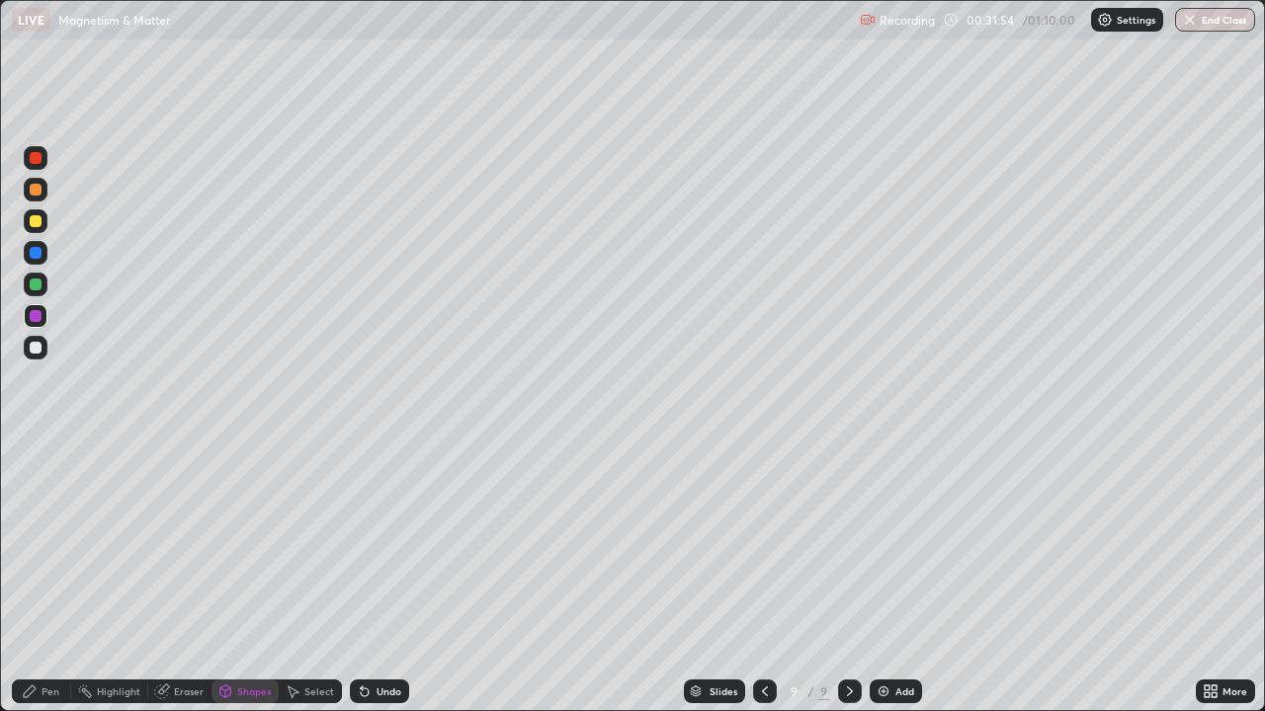
click at [225, 577] on icon at bounding box center [225, 694] width 0 height 7
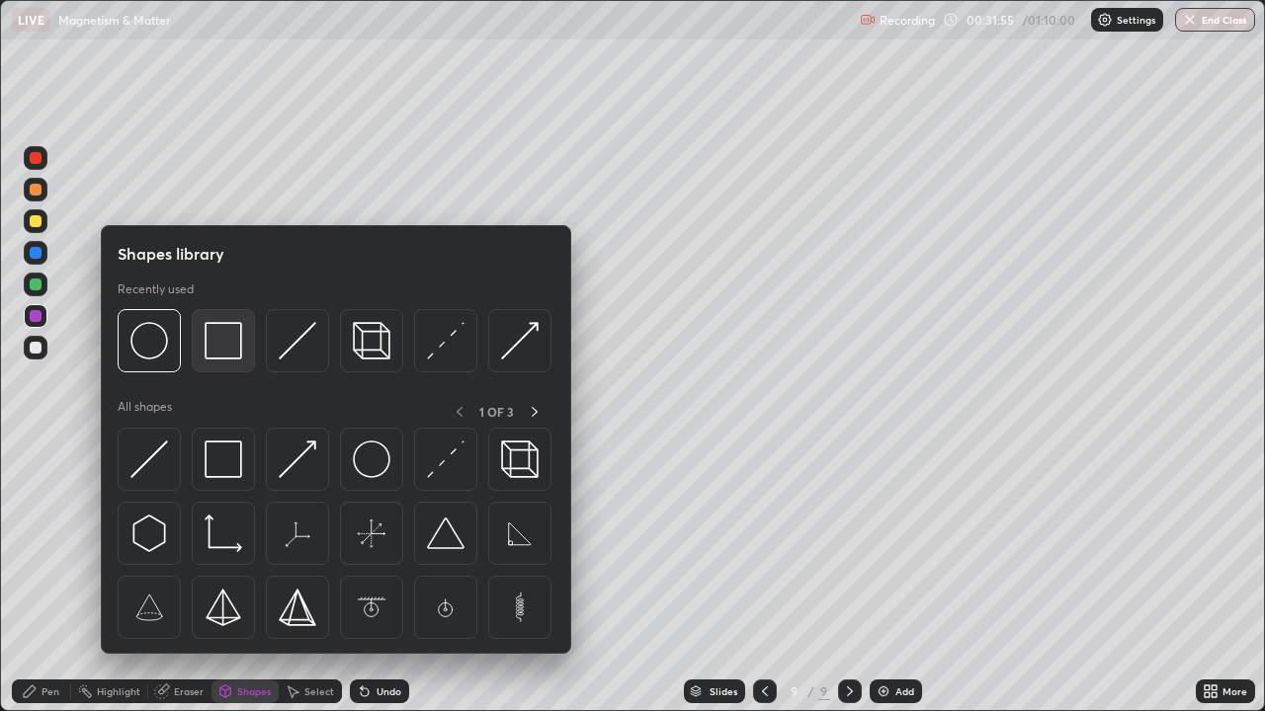
click at [225, 349] on img at bounding box center [224, 341] width 38 height 38
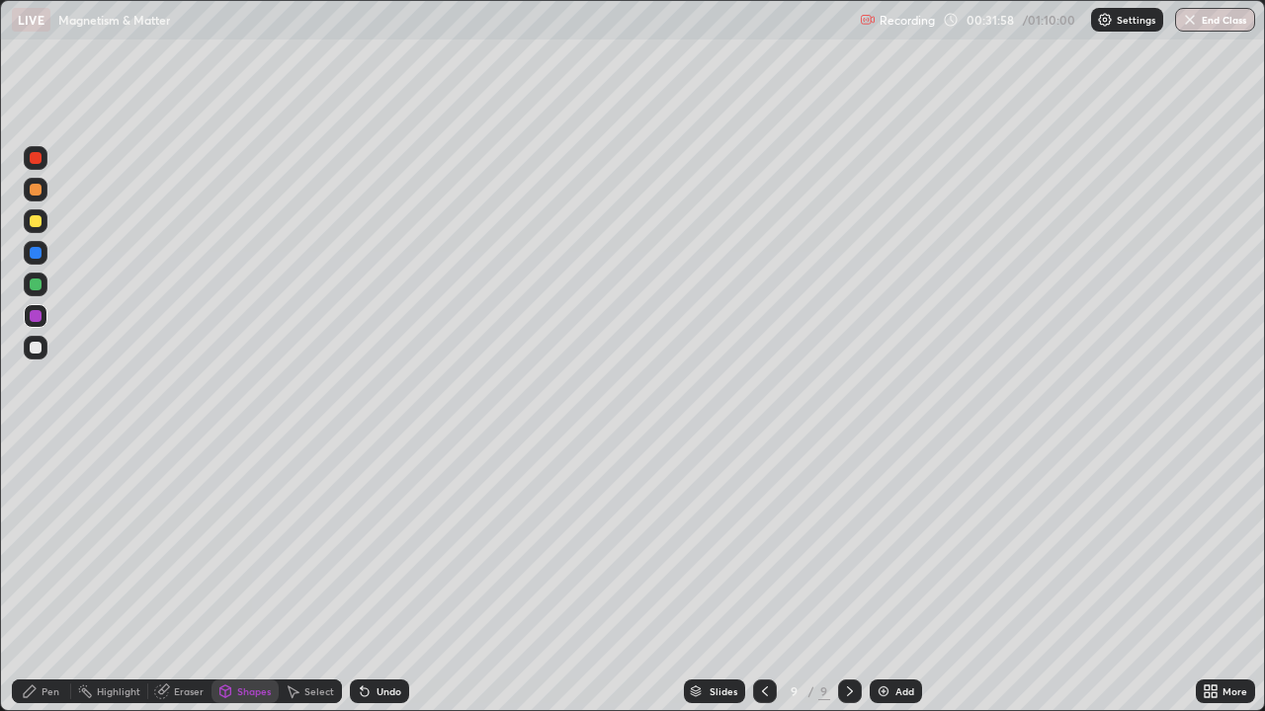
click at [47, 577] on div "Pen" at bounding box center [50, 692] width 18 height 10
click at [36, 346] on div at bounding box center [36, 348] width 12 height 12
click at [39, 350] on div at bounding box center [36, 348] width 12 height 12
click at [34, 285] on div at bounding box center [36, 285] width 12 height 12
click at [52, 577] on div "Erase all" at bounding box center [35, 356] width 47 height 632
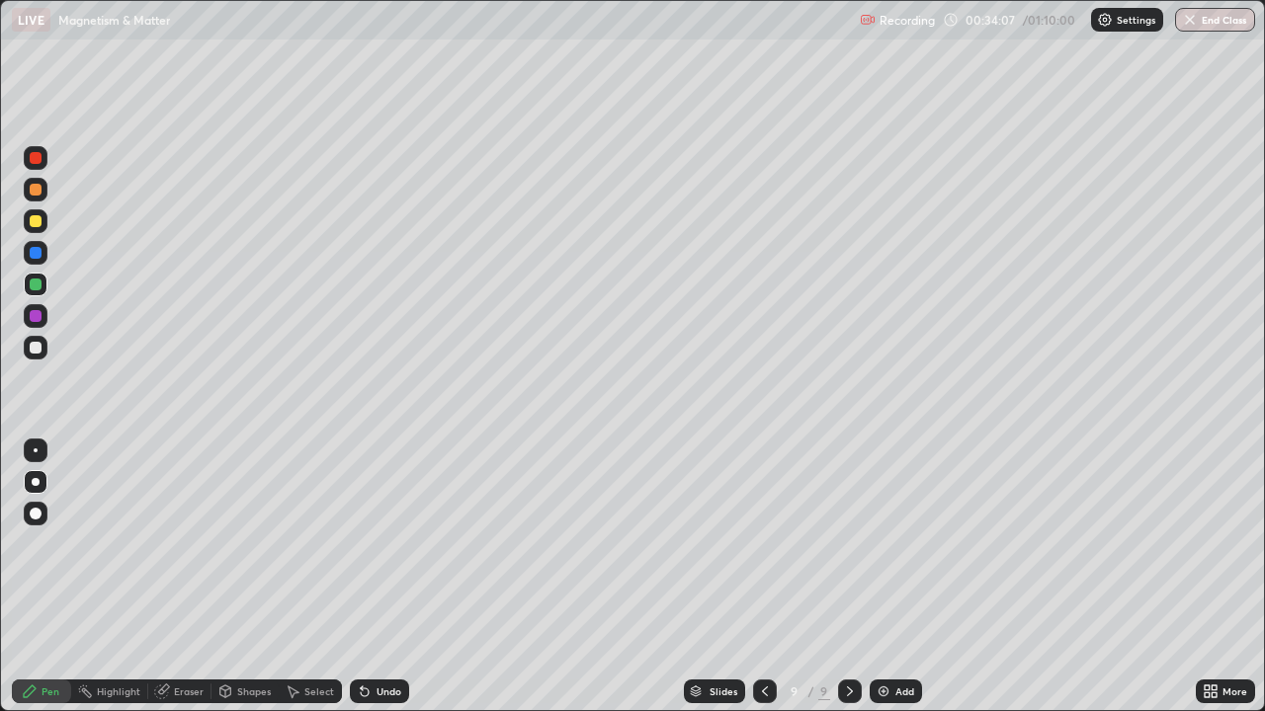
click at [385, 577] on div "Undo" at bounding box center [388, 692] width 25 height 10
click at [39, 346] on div at bounding box center [36, 348] width 12 height 12
click at [36, 317] on div at bounding box center [36, 316] width 12 height 12
click at [37, 221] on div at bounding box center [36, 221] width 12 height 12
click at [39, 256] on div at bounding box center [36, 253] width 12 height 12
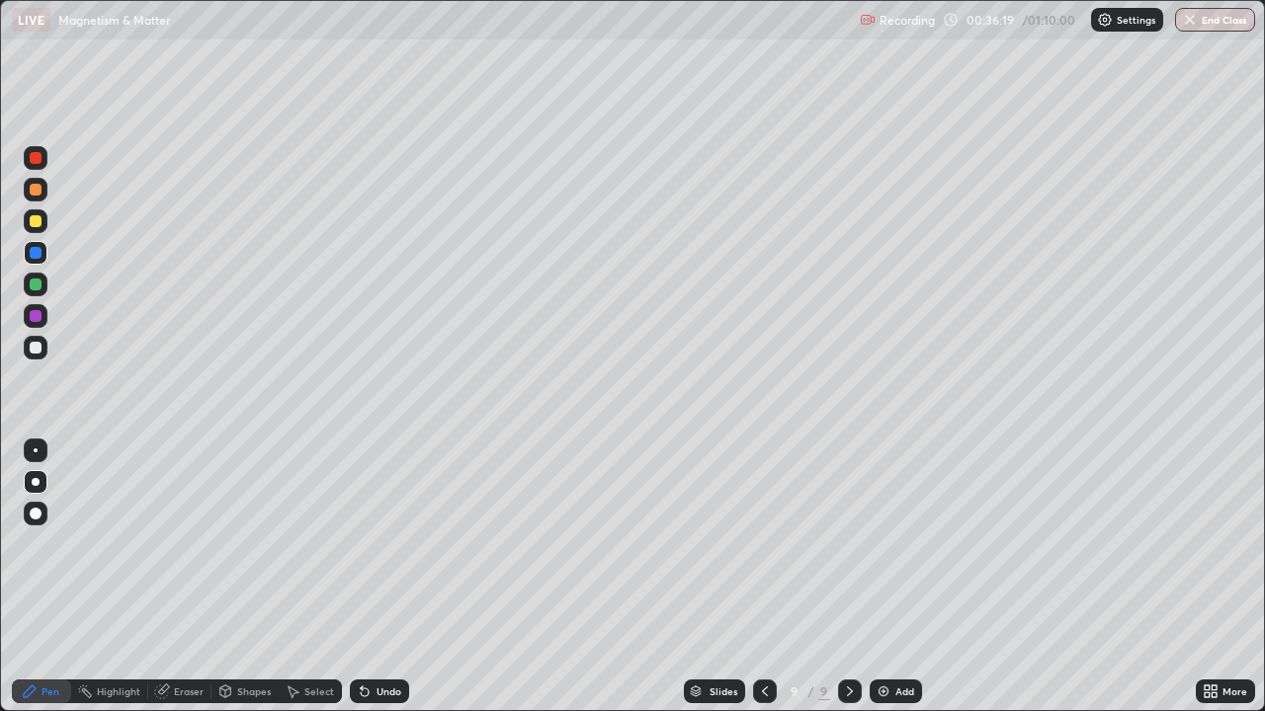
click at [41, 318] on div at bounding box center [36, 316] width 12 height 12
click at [44, 304] on div at bounding box center [36, 316] width 24 height 32
click at [38, 288] on div at bounding box center [36, 285] width 12 height 12
click at [38, 343] on div at bounding box center [36, 348] width 12 height 12
click at [887, 577] on div "Add" at bounding box center [895, 692] width 52 height 24
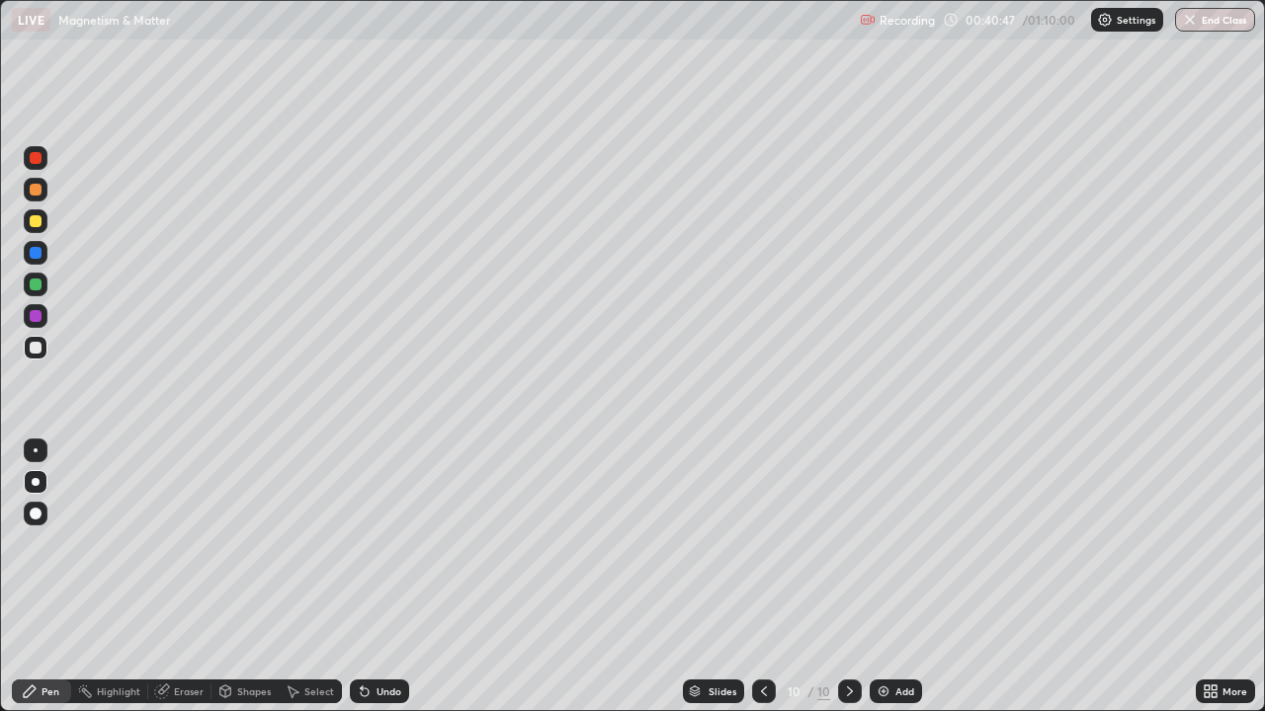
click at [35, 315] on div at bounding box center [36, 316] width 12 height 12
click at [35, 223] on div at bounding box center [36, 221] width 12 height 12
click at [172, 577] on div "Eraser" at bounding box center [179, 692] width 63 height 24
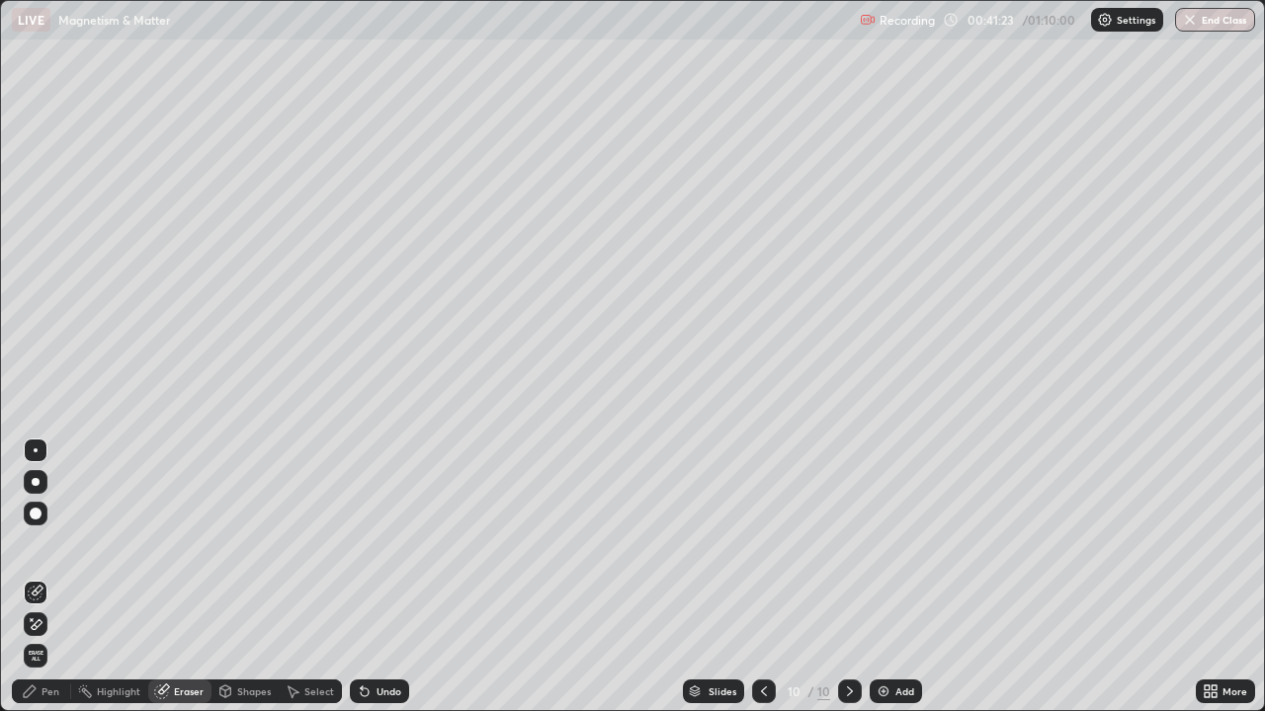
click at [50, 577] on div "Pen" at bounding box center [50, 692] width 18 height 10
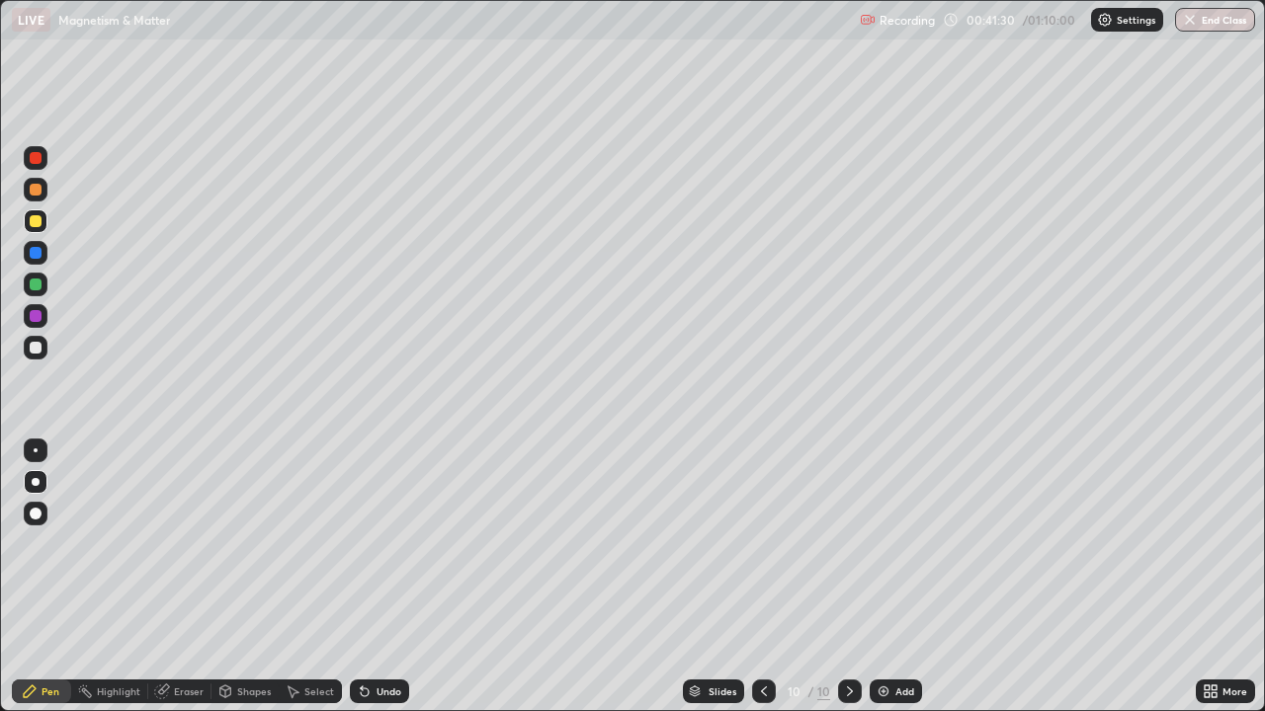
click at [36, 251] on div at bounding box center [36, 253] width 12 height 12
click at [34, 284] on div at bounding box center [36, 285] width 12 height 12
click at [37, 320] on div at bounding box center [36, 316] width 12 height 12
click at [37, 324] on div at bounding box center [36, 316] width 24 height 24
click at [34, 316] on div at bounding box center [36, 316] width 12 height 12
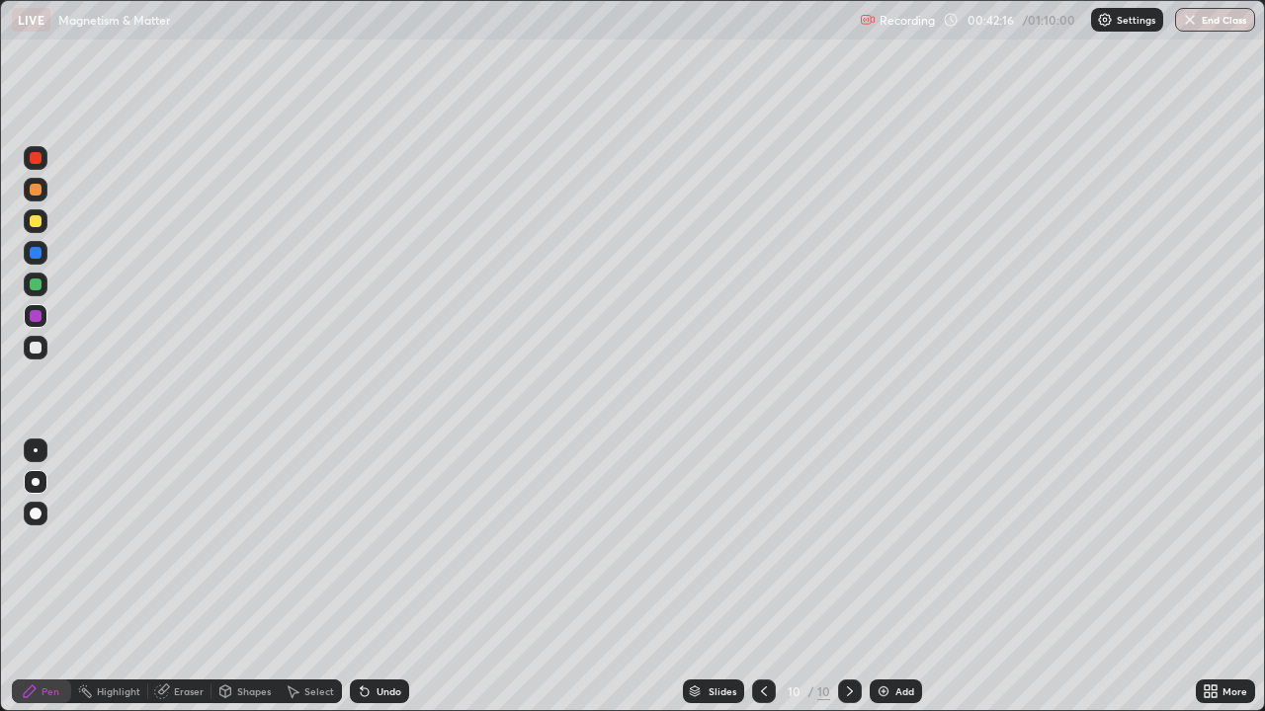
click at [0, 124] on div "Setting up your live class" at bounding box center [632, 355] width 1265 height 711
click at [376, 577] on div "Undo" at bounding box center [388, 692] width 25 height 10
click at [900, 577] on div "Add" at bounding box center [895, 692] width 52 height 24
click at [32, 351] on div at bounding box center [36, 348] width 12 height 12
click at [382, 577] on div "Undo" at bounding box center [388, 692] width 25 height 10
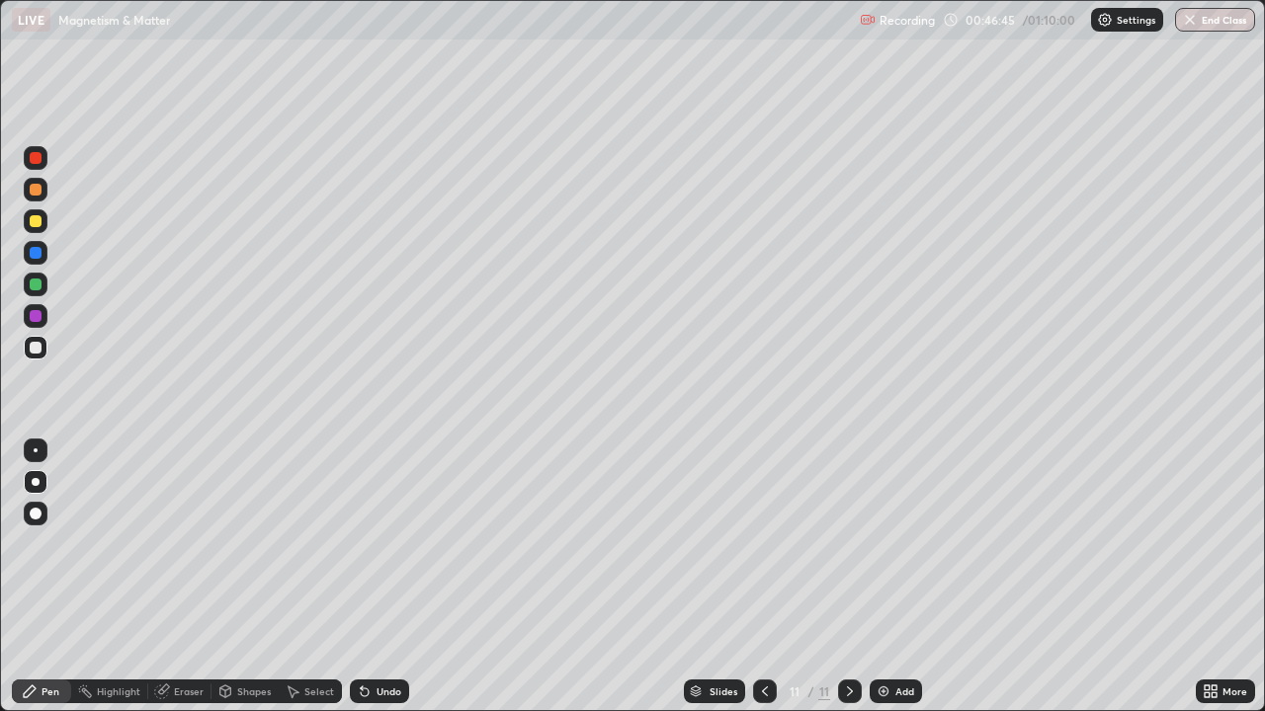
click at [378, 577] on div "Undo" at bounding box center [388, 692] width 25 height 10
click at [379, 577] on div "Undo" at bounding box center [388, 692] width 25 height 10
click at [190, 577] on div "Eraser" at bounding box center [189, 692] width 30 height 10
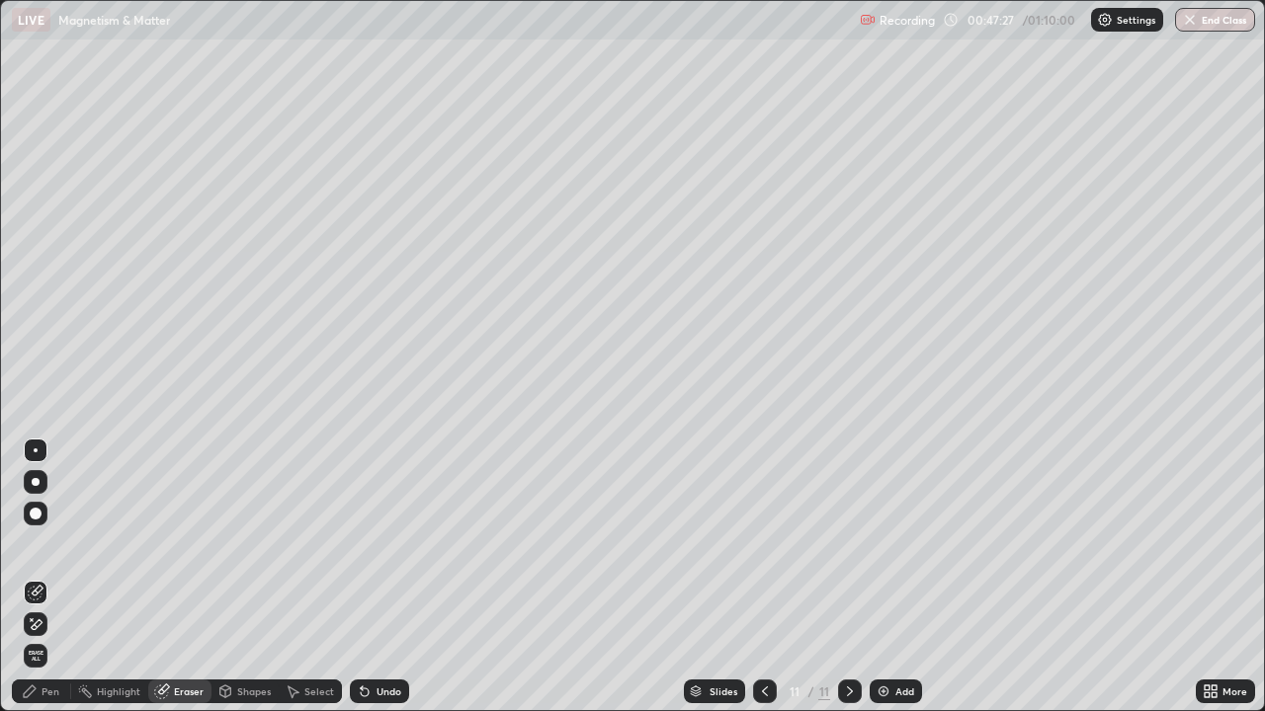
click at [54, 577] on div "Pen" at bounding box center [50, 692] width 18 height 10
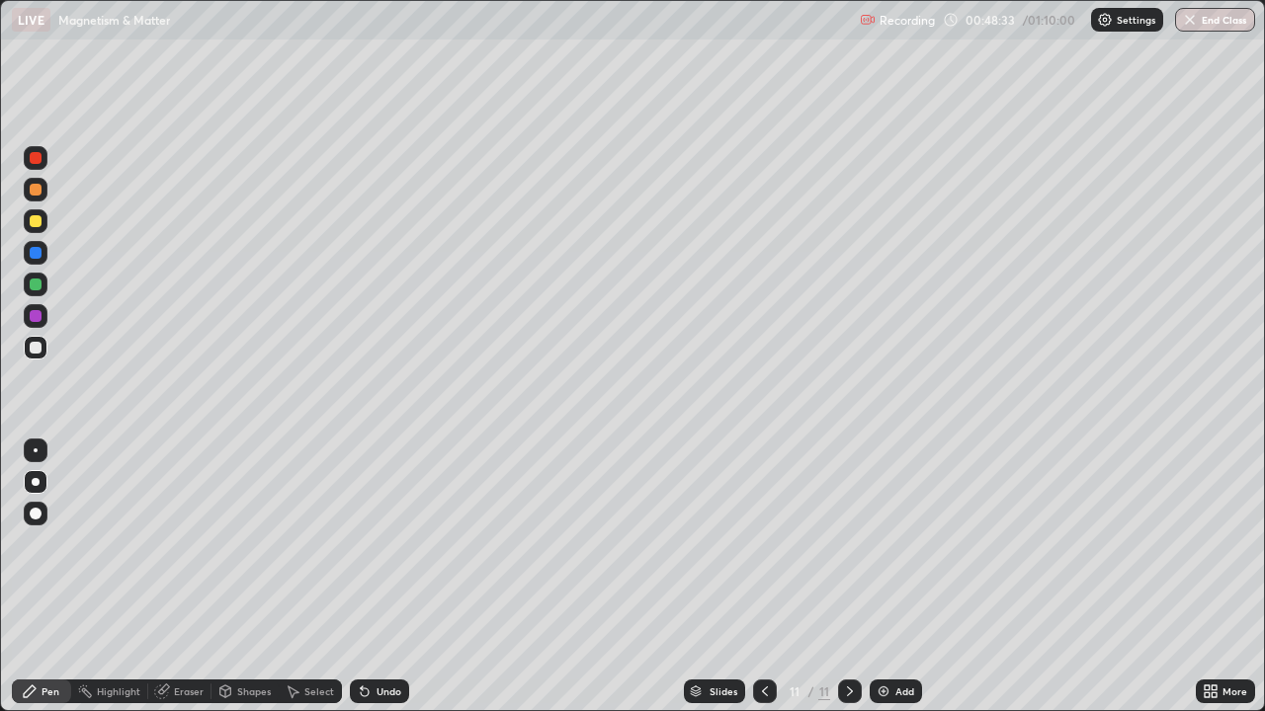
click at [36, 286] on div at bounding box center [36, 285] width 12 height 12
click at [41, 316] on div at bounding box center [36, 316] width 12 height 12
click at [396, 577] on div "Undo" at bounding box center [388, 692] width 25 height 10
click at [36, 214] on div at bounding box center [36, 221] width 24 height 24
click at [900, 577] on div "Add" at bounding box center [904, 692] width 19 height 10
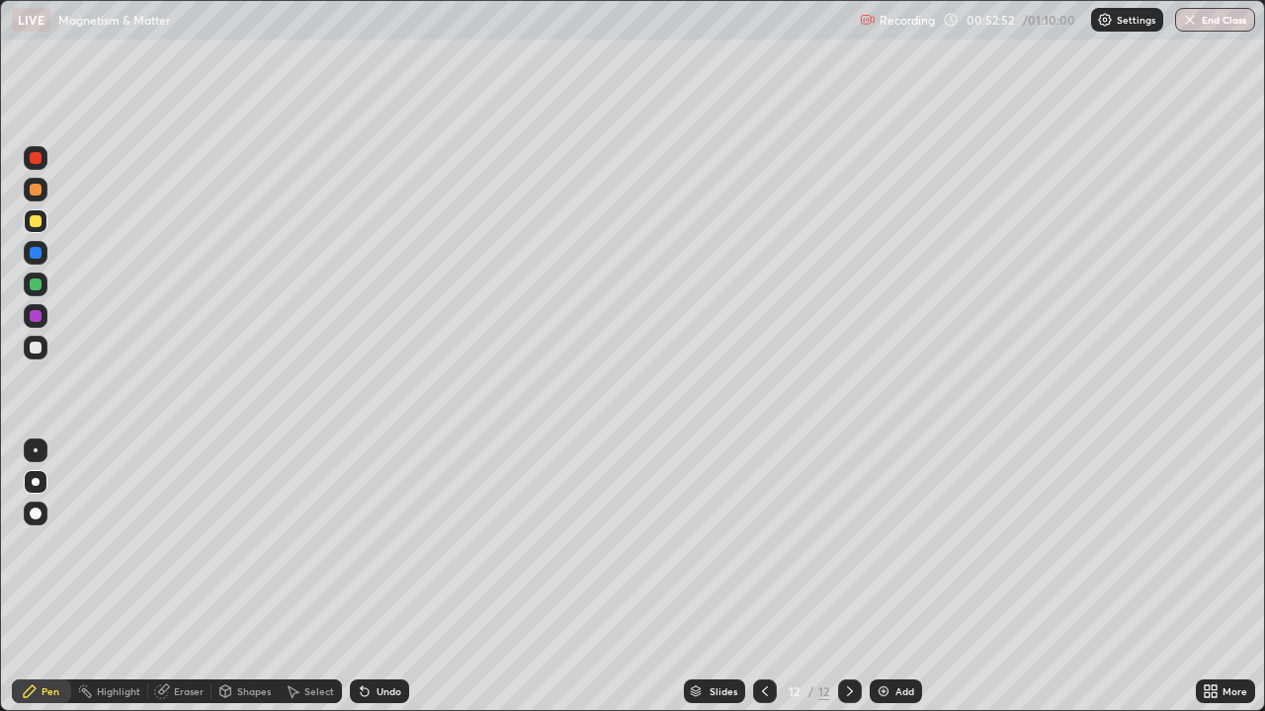
click at [36, 345] on div at bounding box center [36, 348] width 12 height 12
click at [357, 577] on icon at bounding box center [365, 692] width 16 height 16
click at [39, 219] on div at bounding box center [36, 221] width 12 height 12
click at [37, 251] on div at bounding box center [36, 253] width 12 height 12
click at [31, 281] on div at bounding box center [36, 285] width 12 height 12
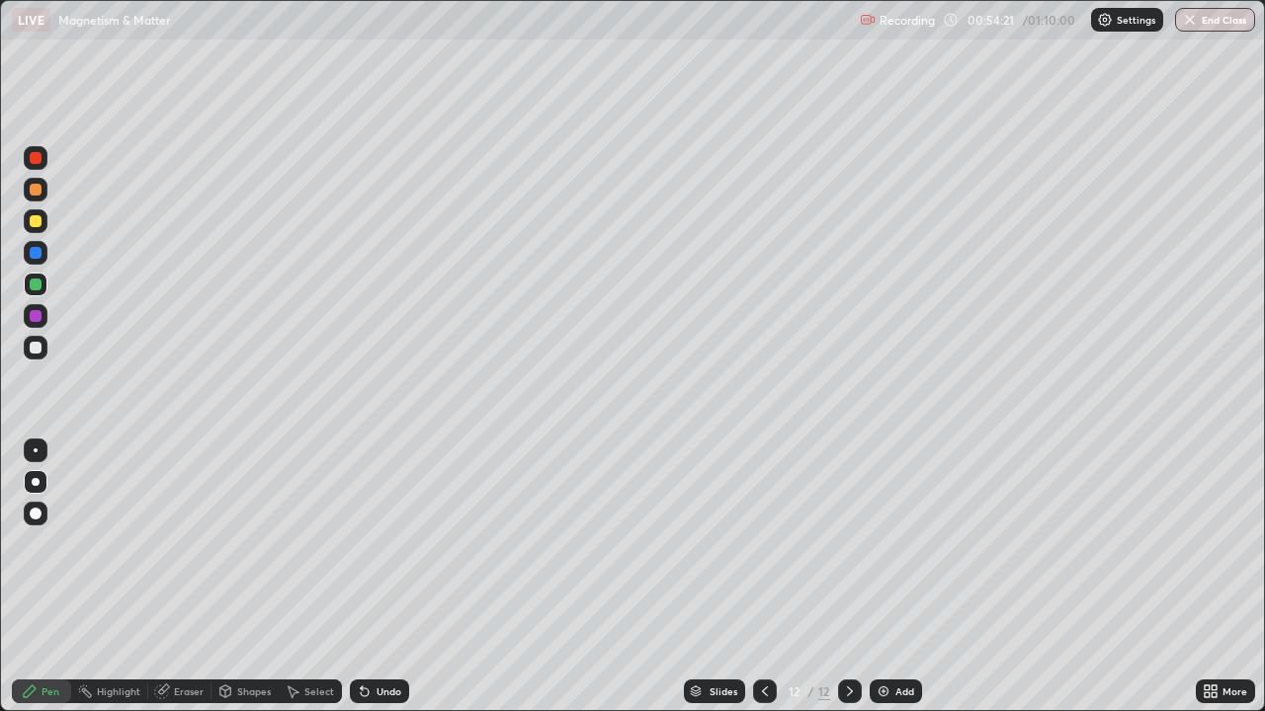
click at [361, 577] on icon at bounding box center [362, 688] width 2 height 2
click at [362, 577] on icon at bounding box center [365, 693] width 8 height 8
click at [1215, 20] on button "End Class" at bounding box center [1215, 20] width 80 height 24
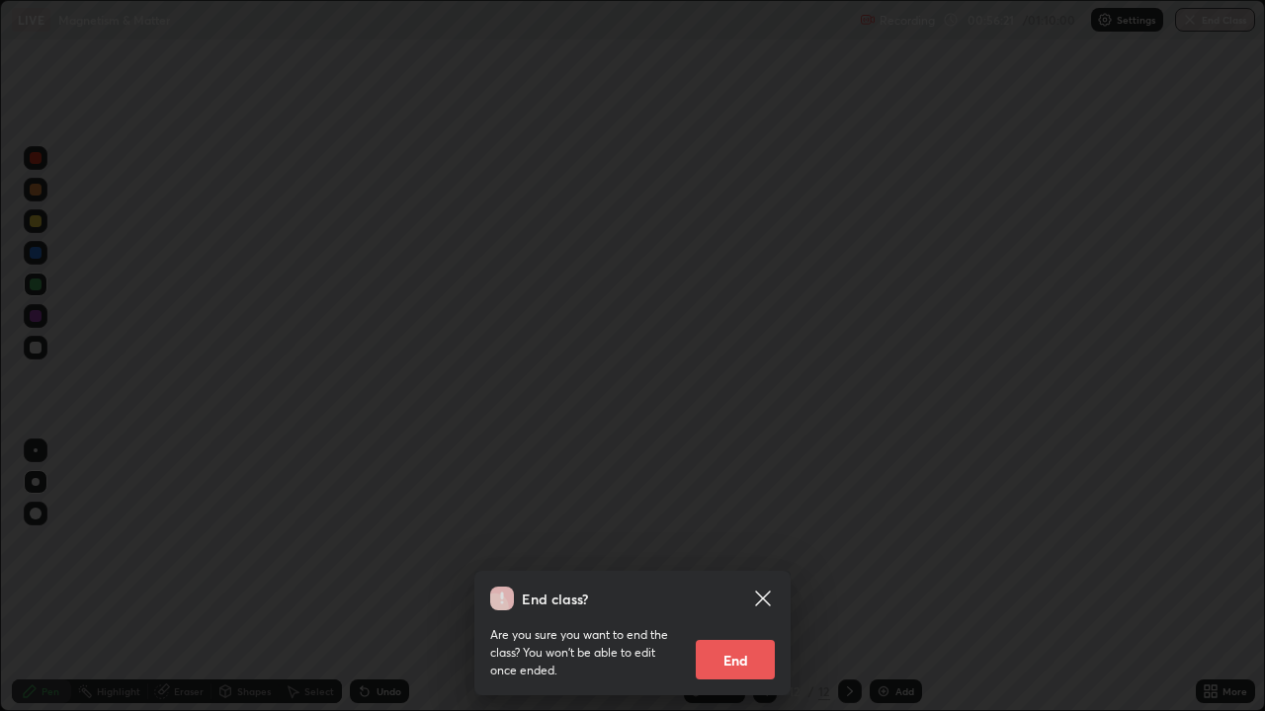
click at [746, 577] on button "End" at bounding box center [735, 660] width 79 height 40
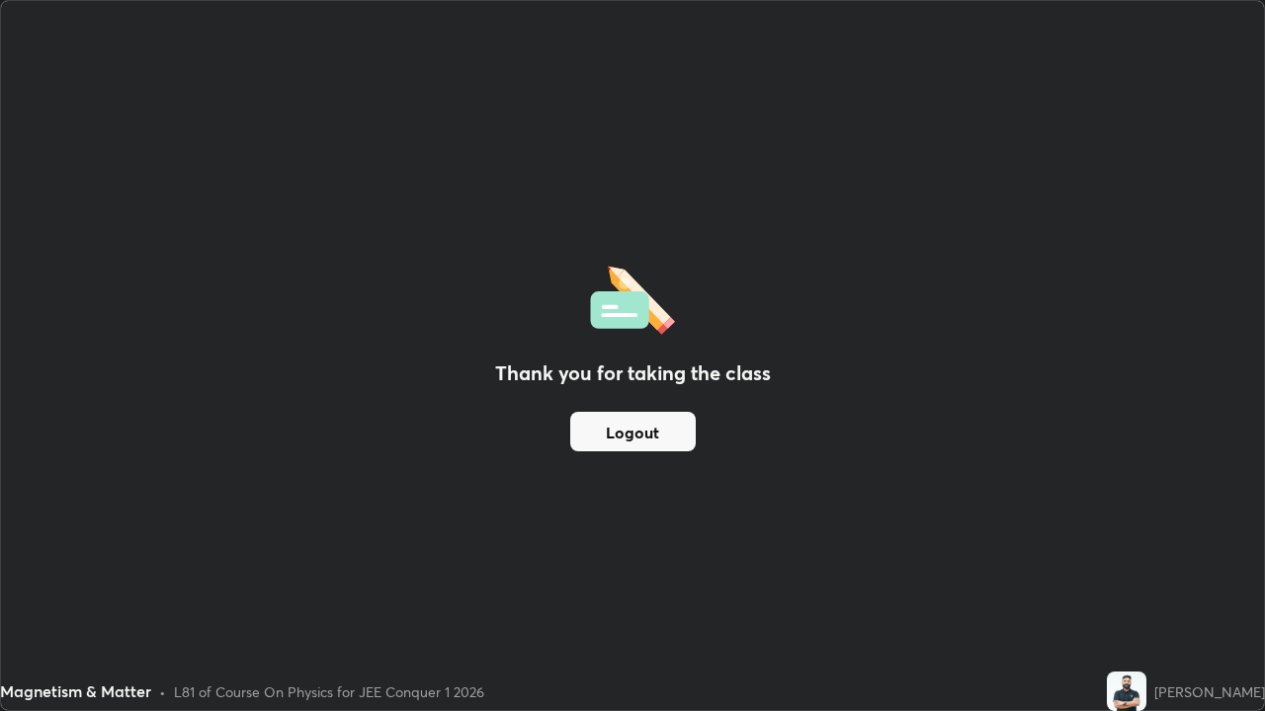
click at [648, 439] on button "Logout" at bounding box center [632, 432] width 125 height 40
